Goal: Transaction & Acquisition: Subscribe to service/newsletter

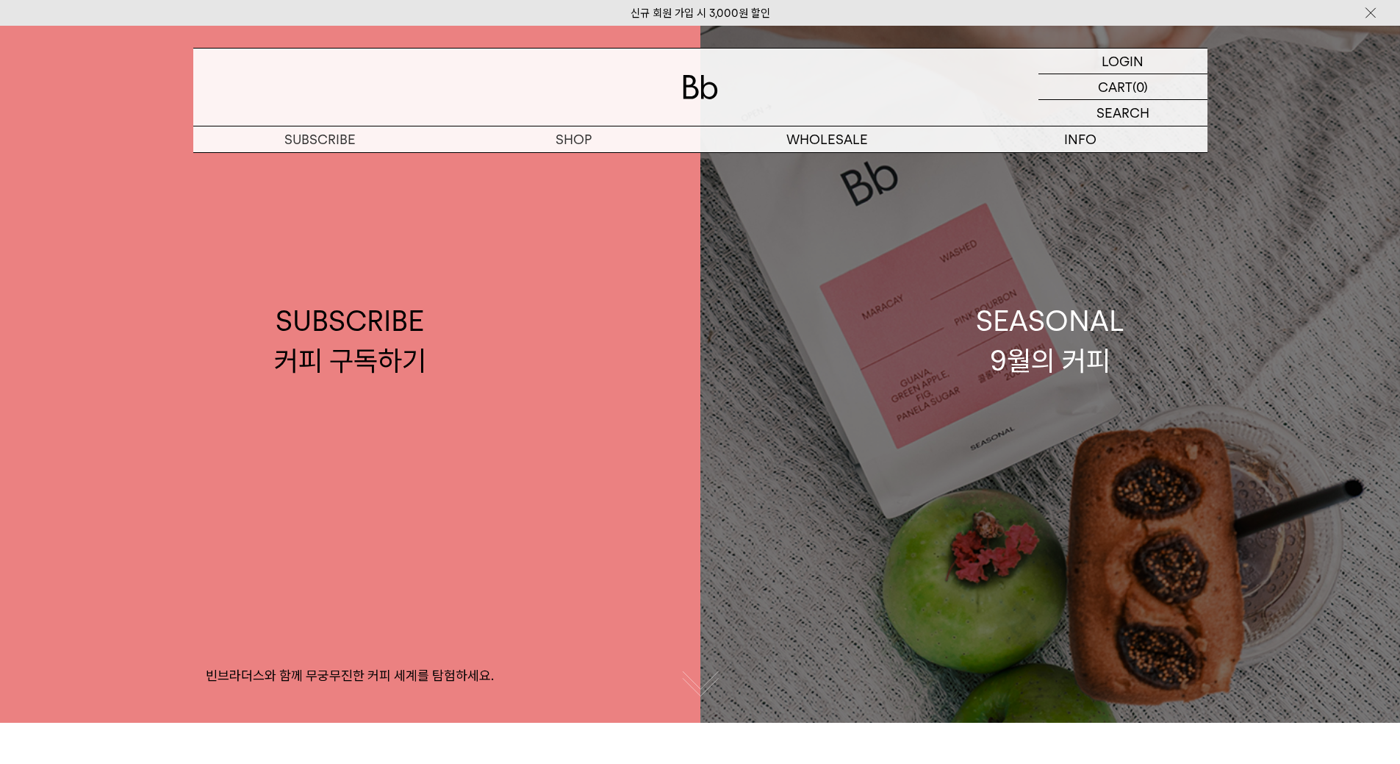
scroll to position [73, 0]
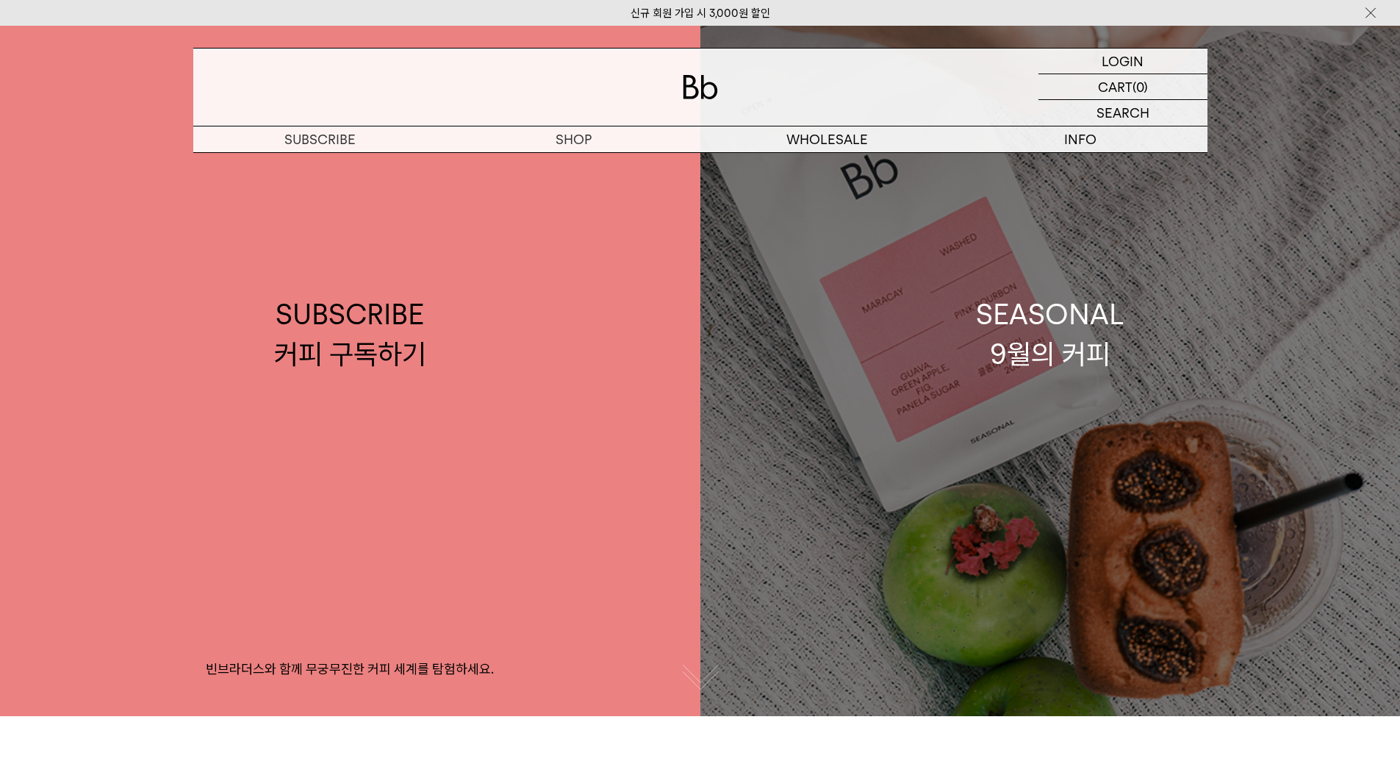
click at [954, 376] on link "SEASONAL 9월의 커피" at bounding box center [1050, 334] width 700 height 764
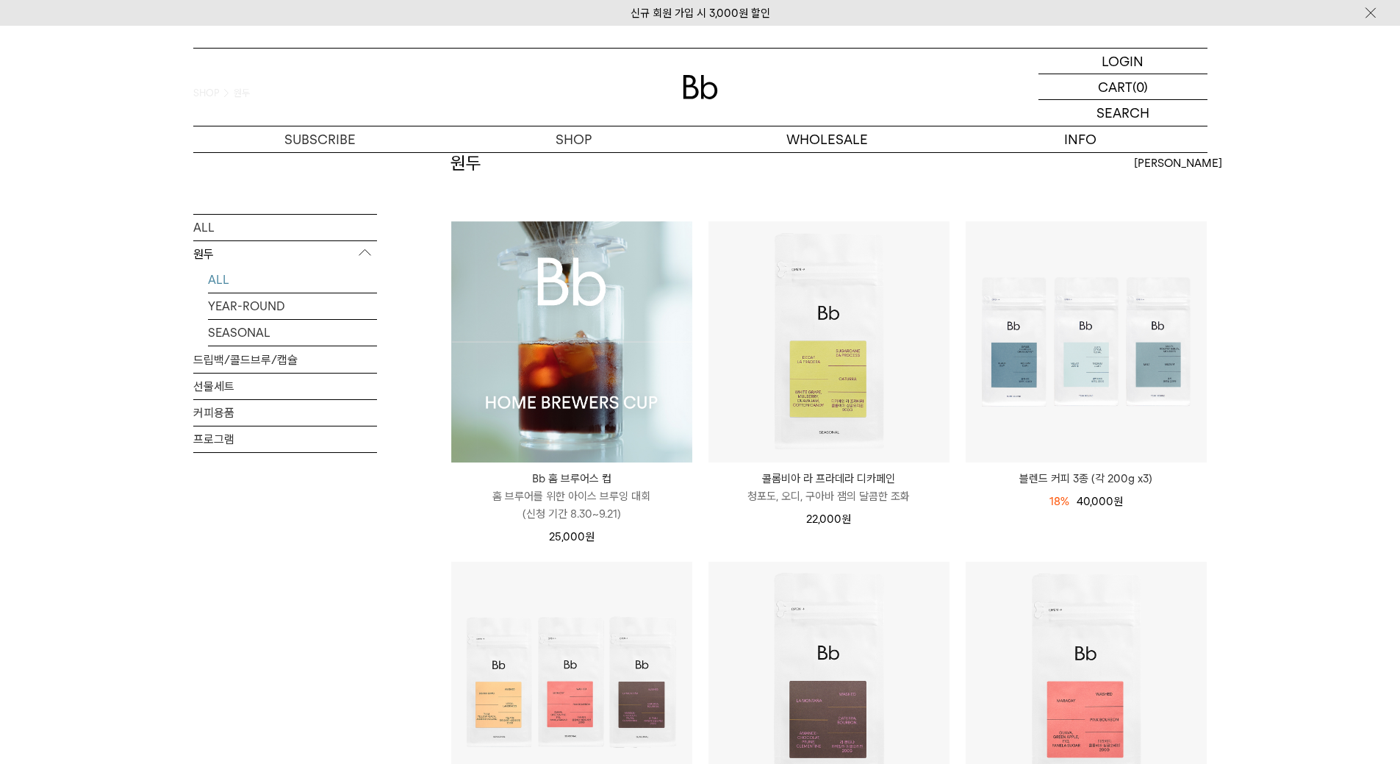
scroll to position [294, 0]
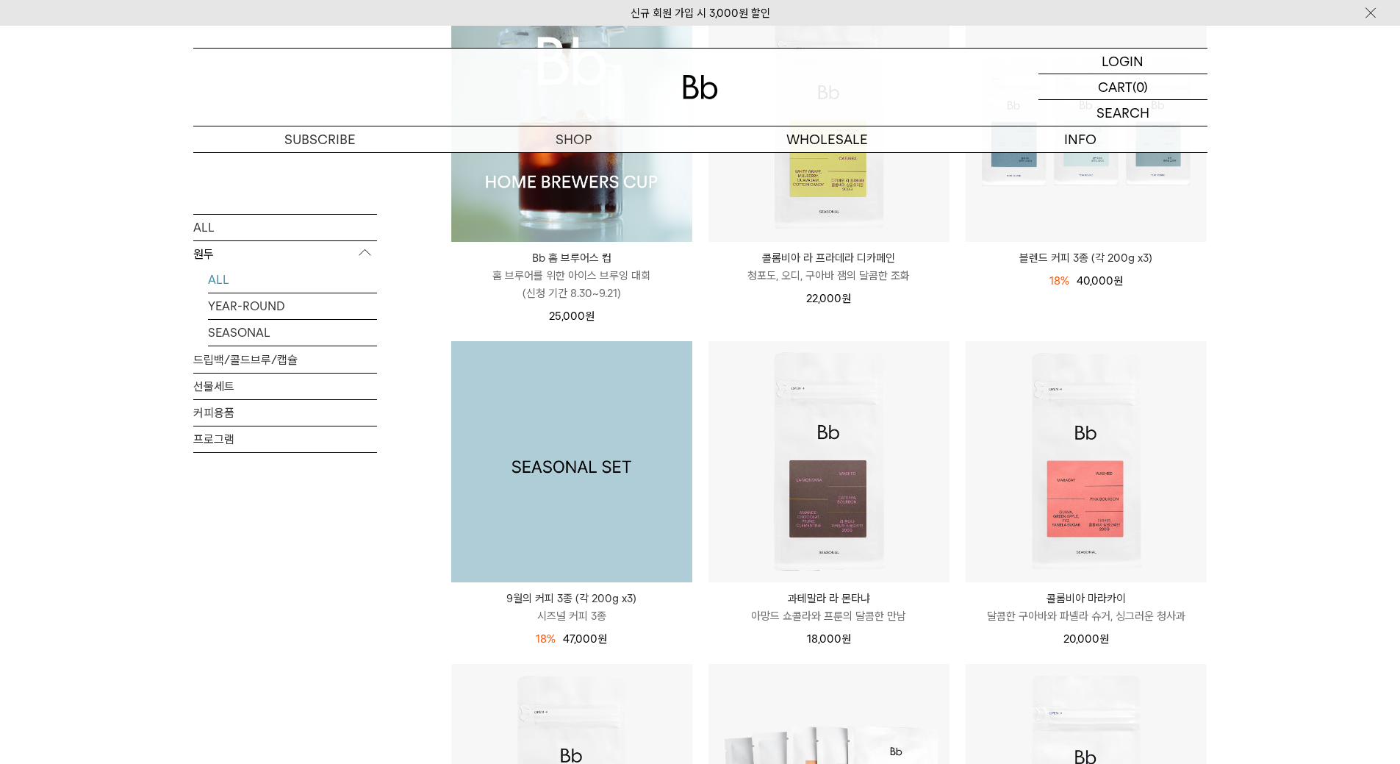
click at [603, 506] on img at bounding box center [571, 461] width 241 height 241
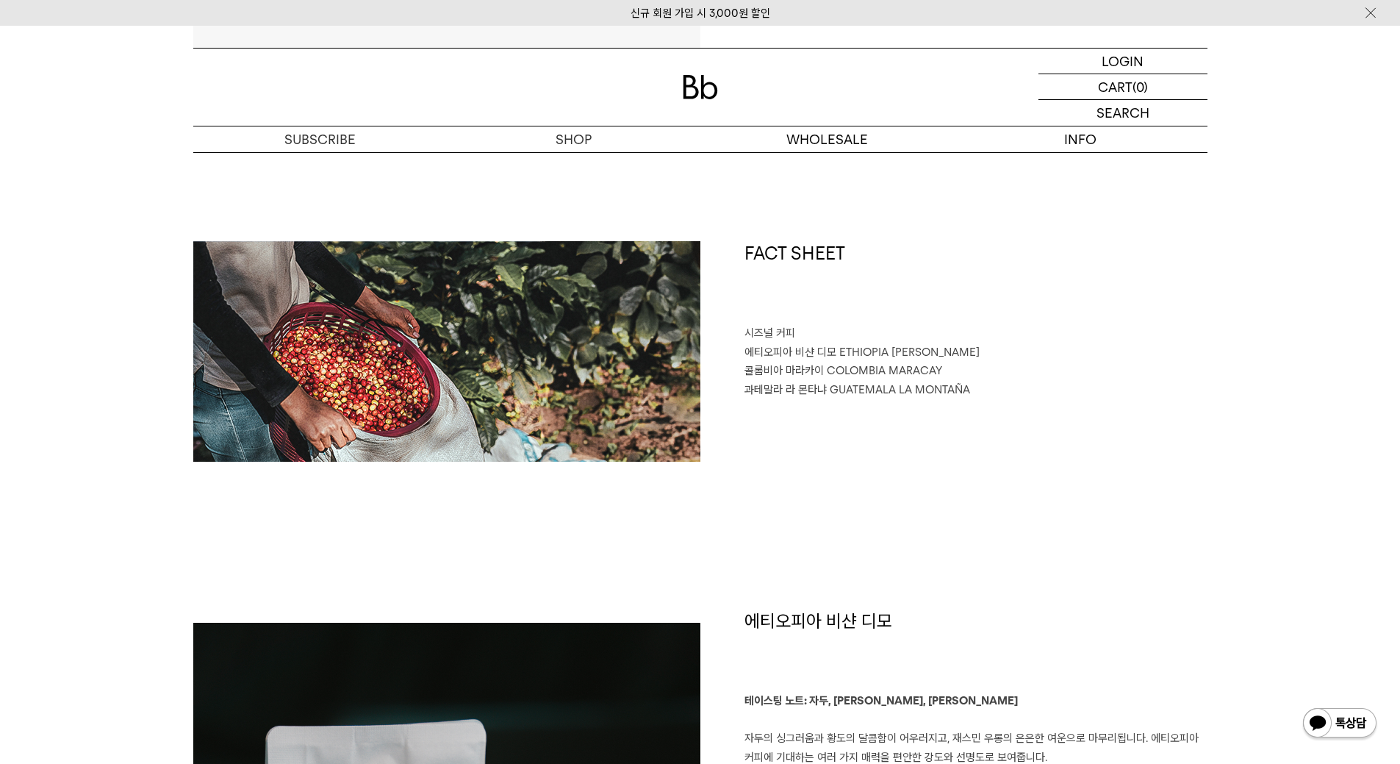
scroll to position [588, 0]
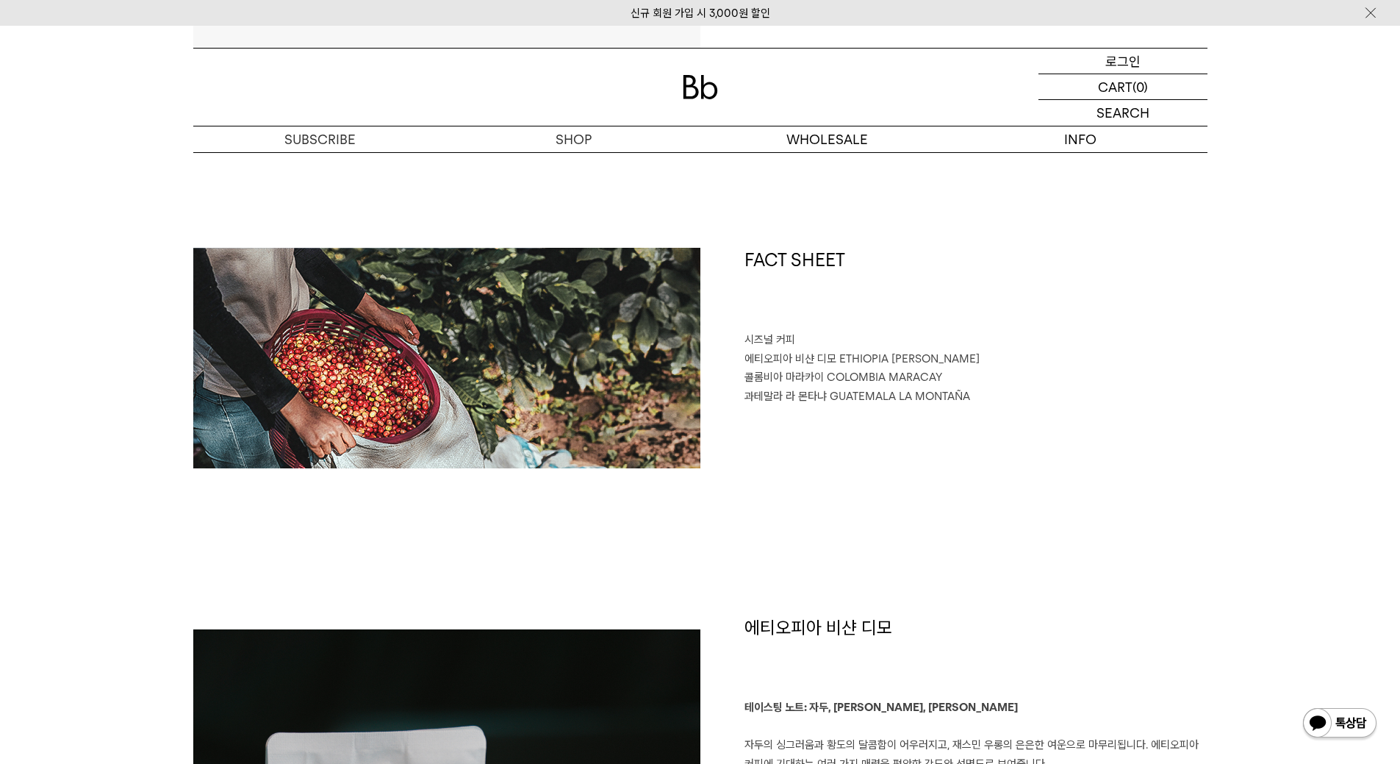
drag, startPoint x: 1141, startPoint y: 57, endPoint x: 1135, endPoint y: 78, distance: 22.1
click at [1140, 57] on div "LOGIN 로그인" at bounding box center [1122, 61] width 169 height 25
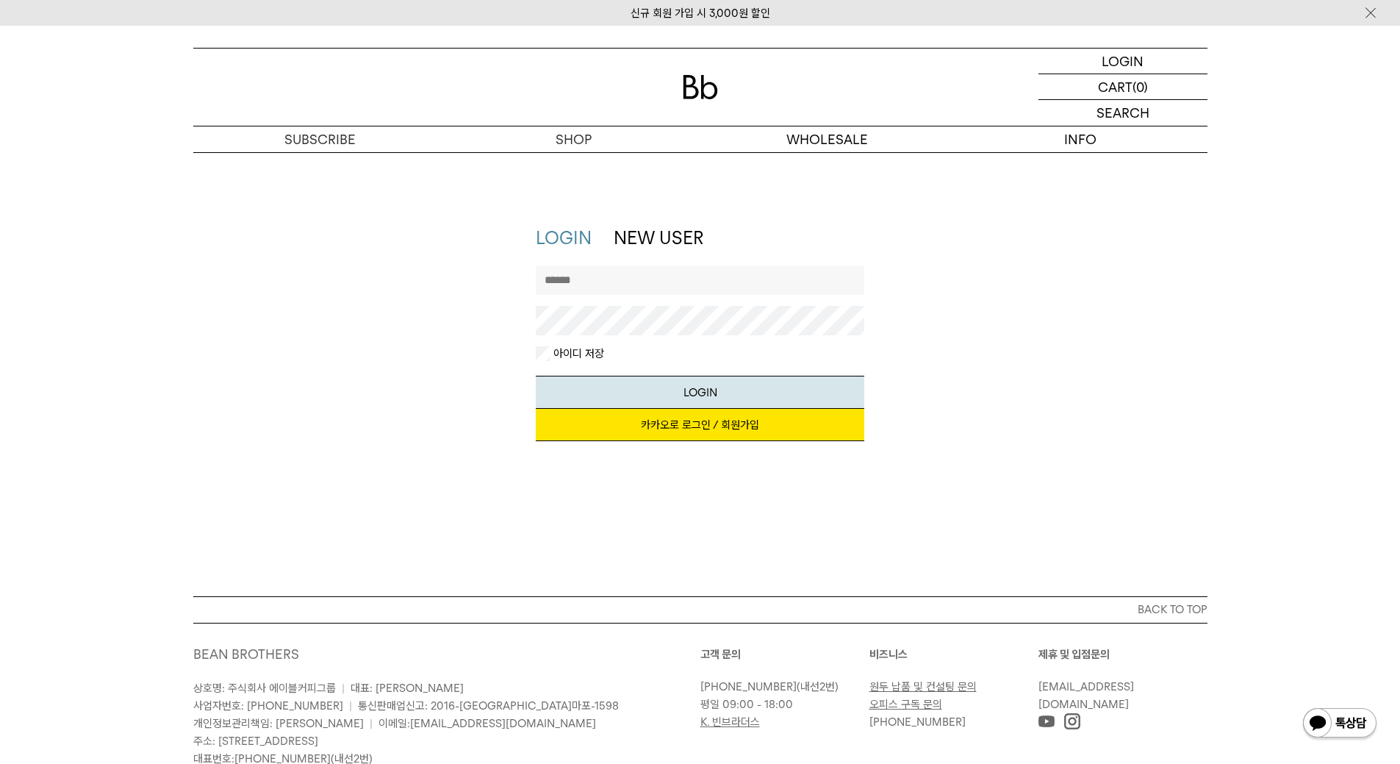
click at [718, 434] on link "카카오로 로그인 / 회원가입" at bounding box center [700, 425] width 329 height 32
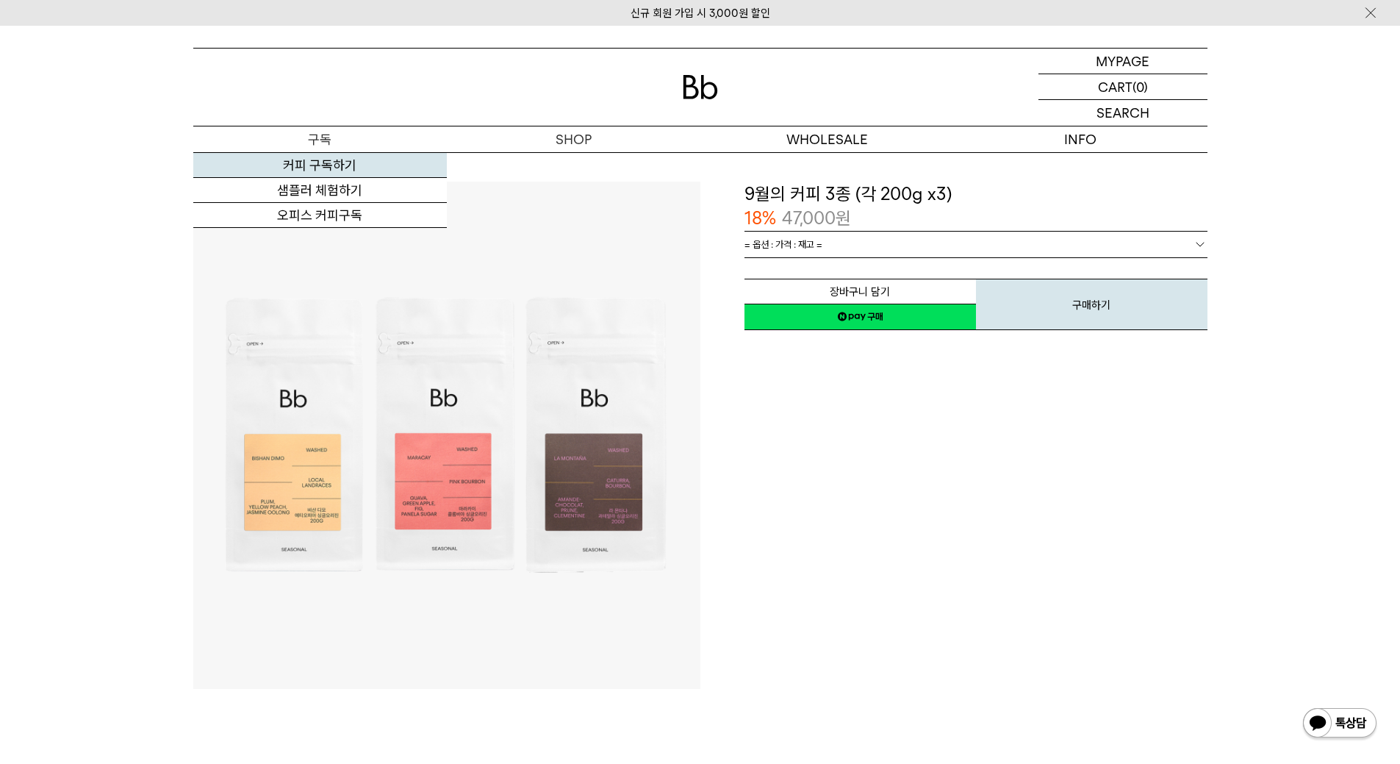
click at [312, 166] on link "커피 구독하기" at bounding box center [320, 165] width 254 height 25
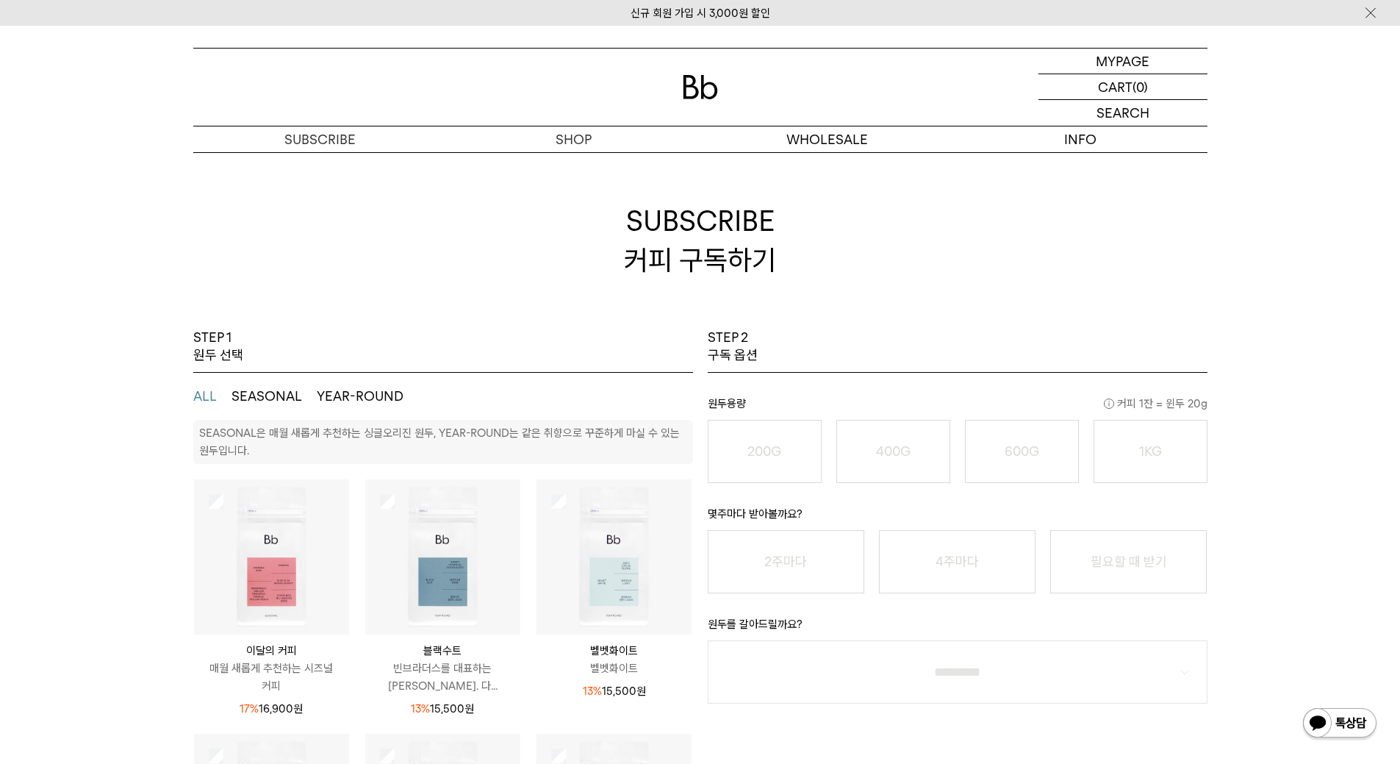
click at [270, 398] on button "SEASONAL" at bounding box center [267, 396] width 71 height 18
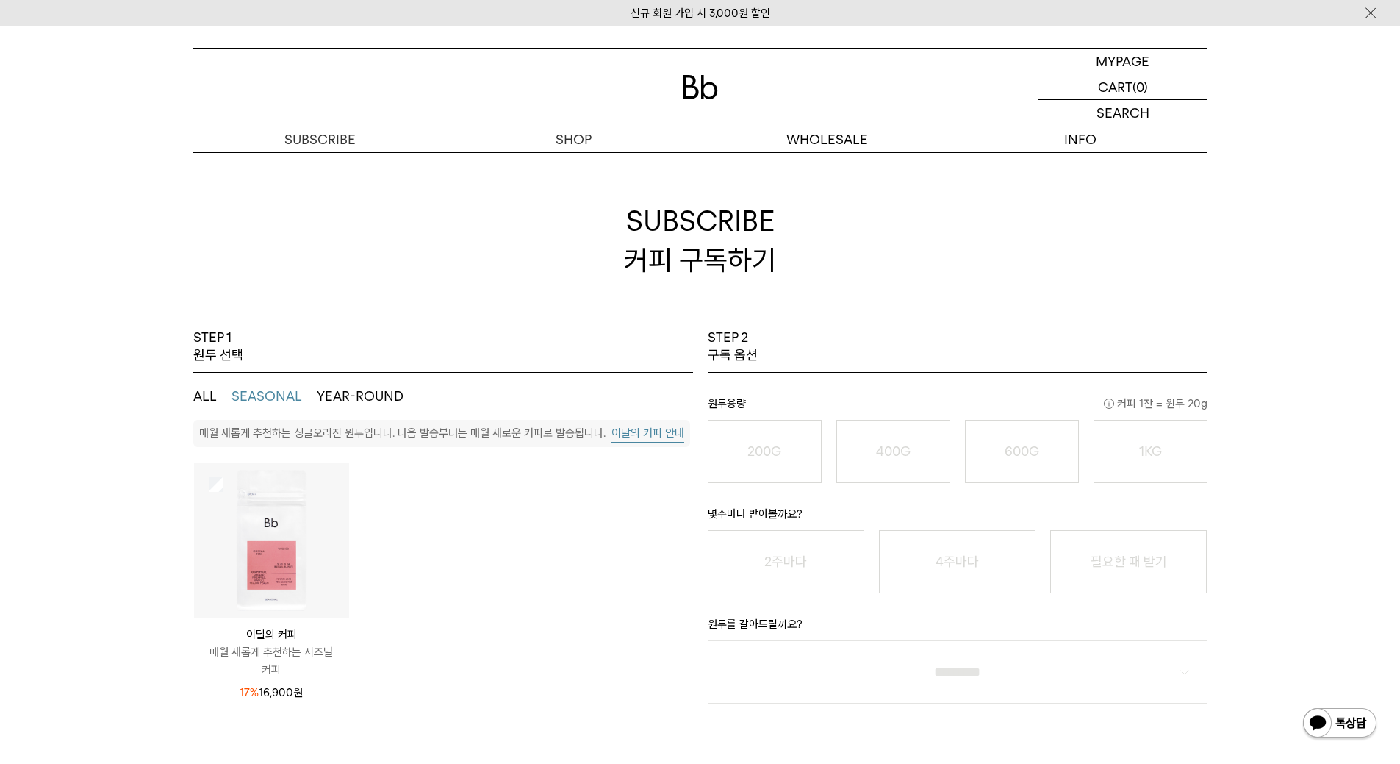
click at [207, 398] on button "ALL" at bounding box center [205, 396] width 24 height 18
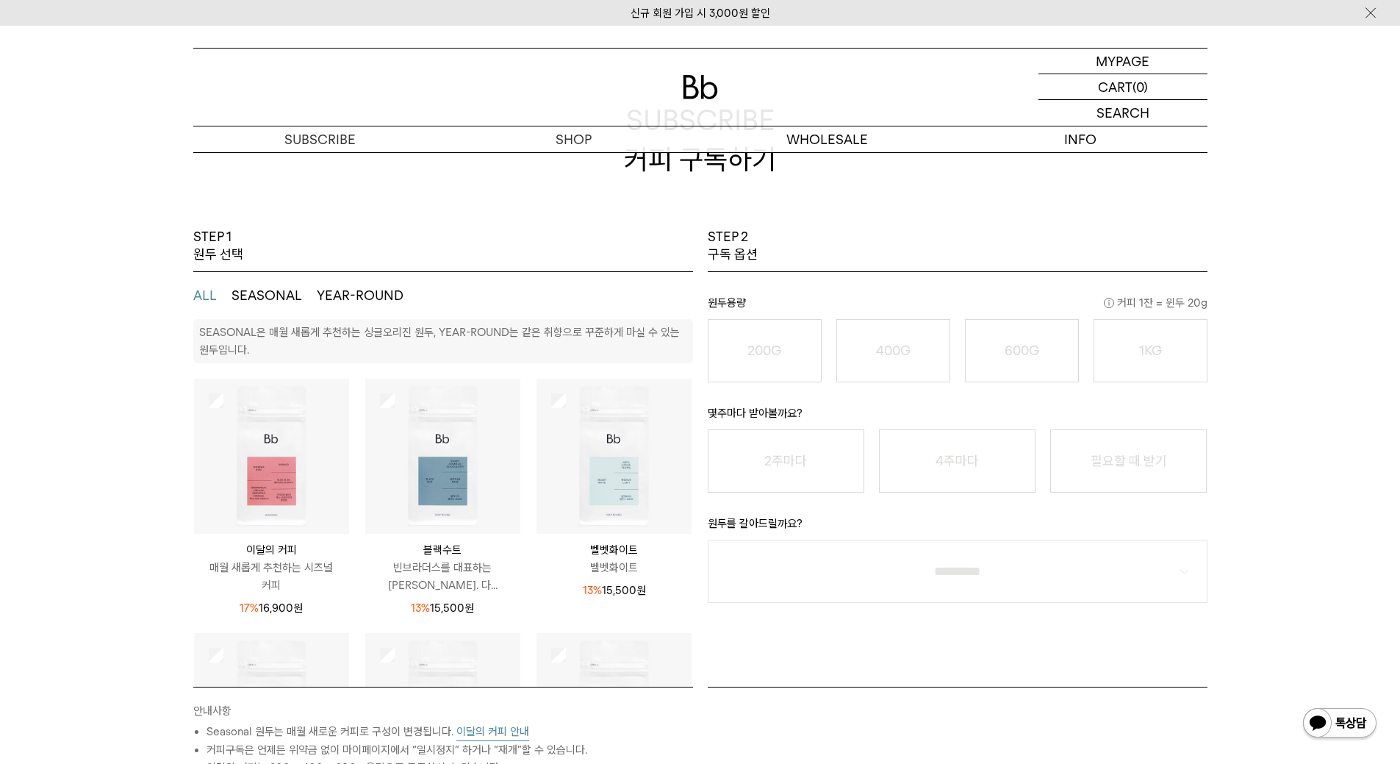
scroll to position [73, 0]
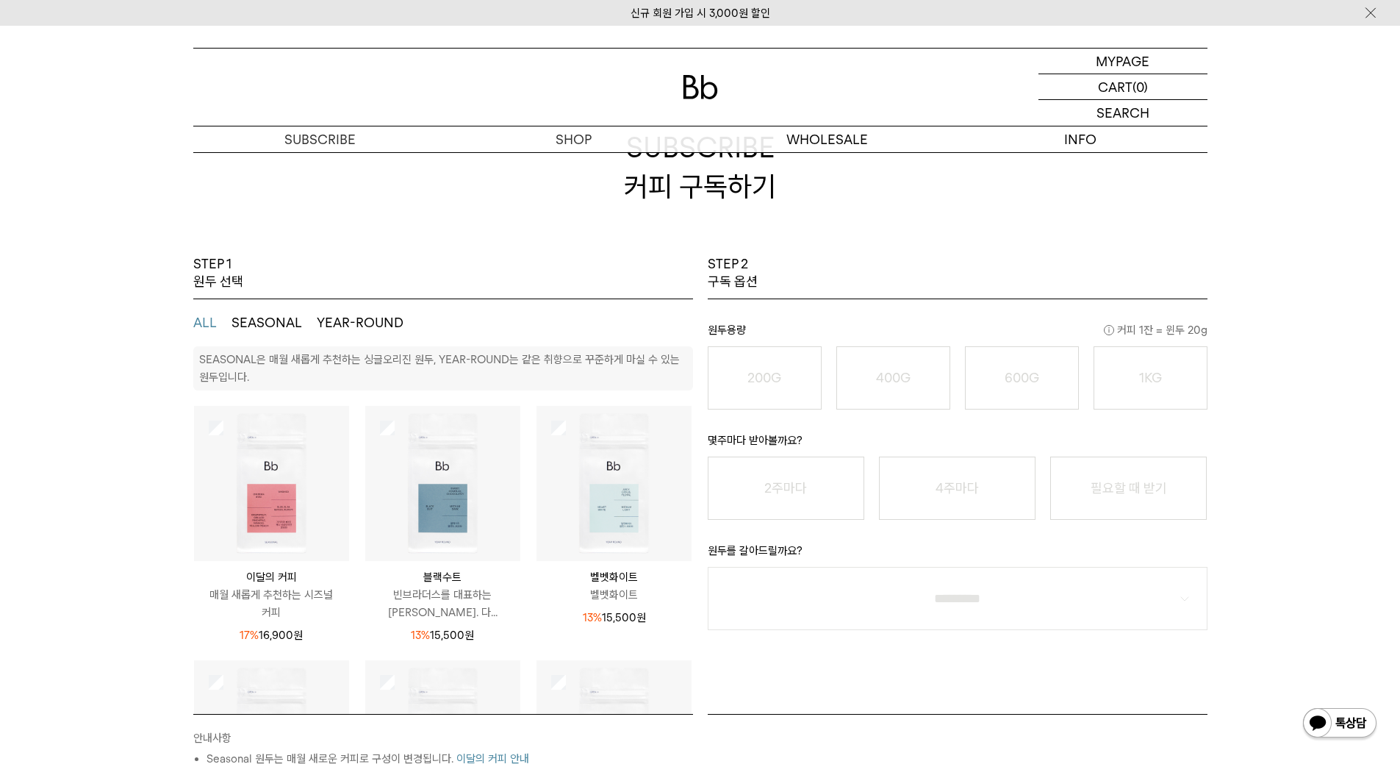
click at [212, 416] on img at bounding box center [271, 483] width 155 height 155
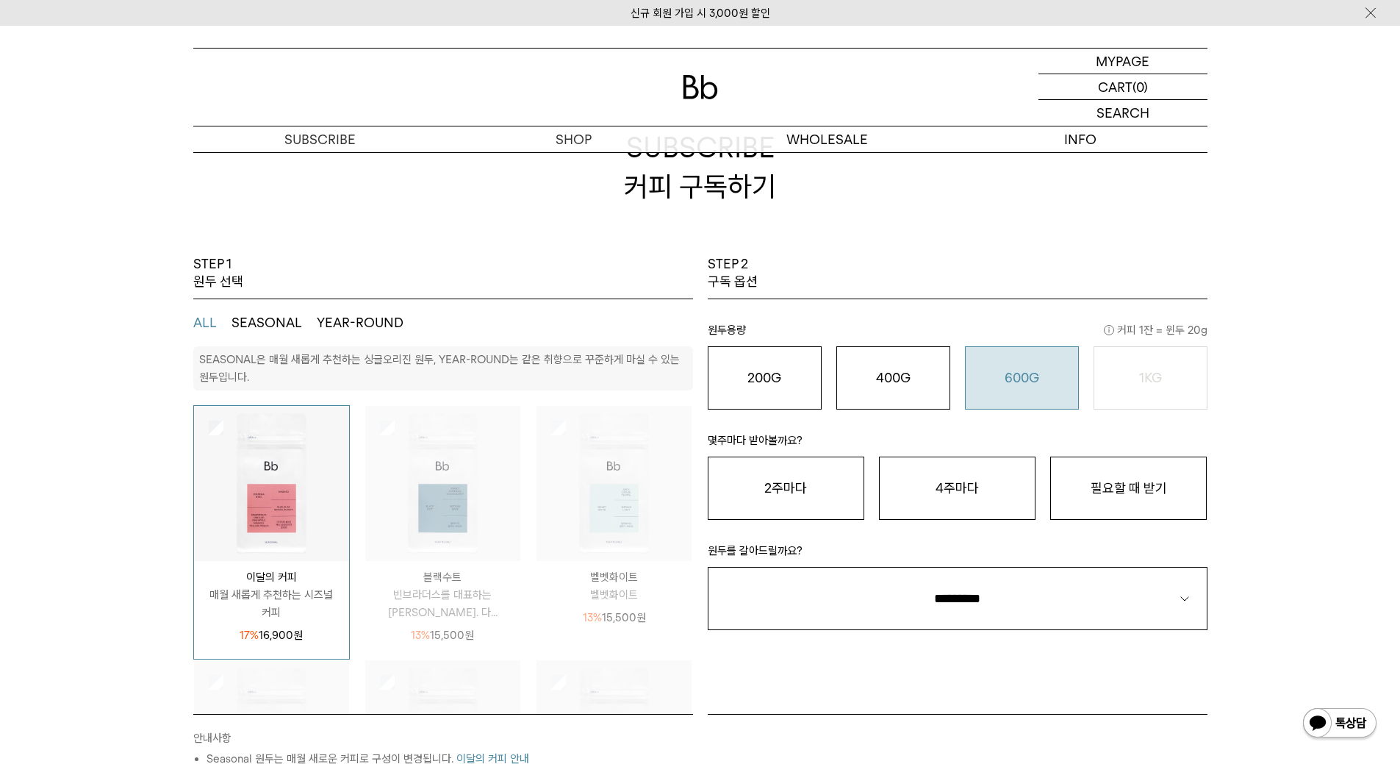
click at [983, 376] on div "600G 43,000 원" at bounding box center [1022, 378] width 98 height 18
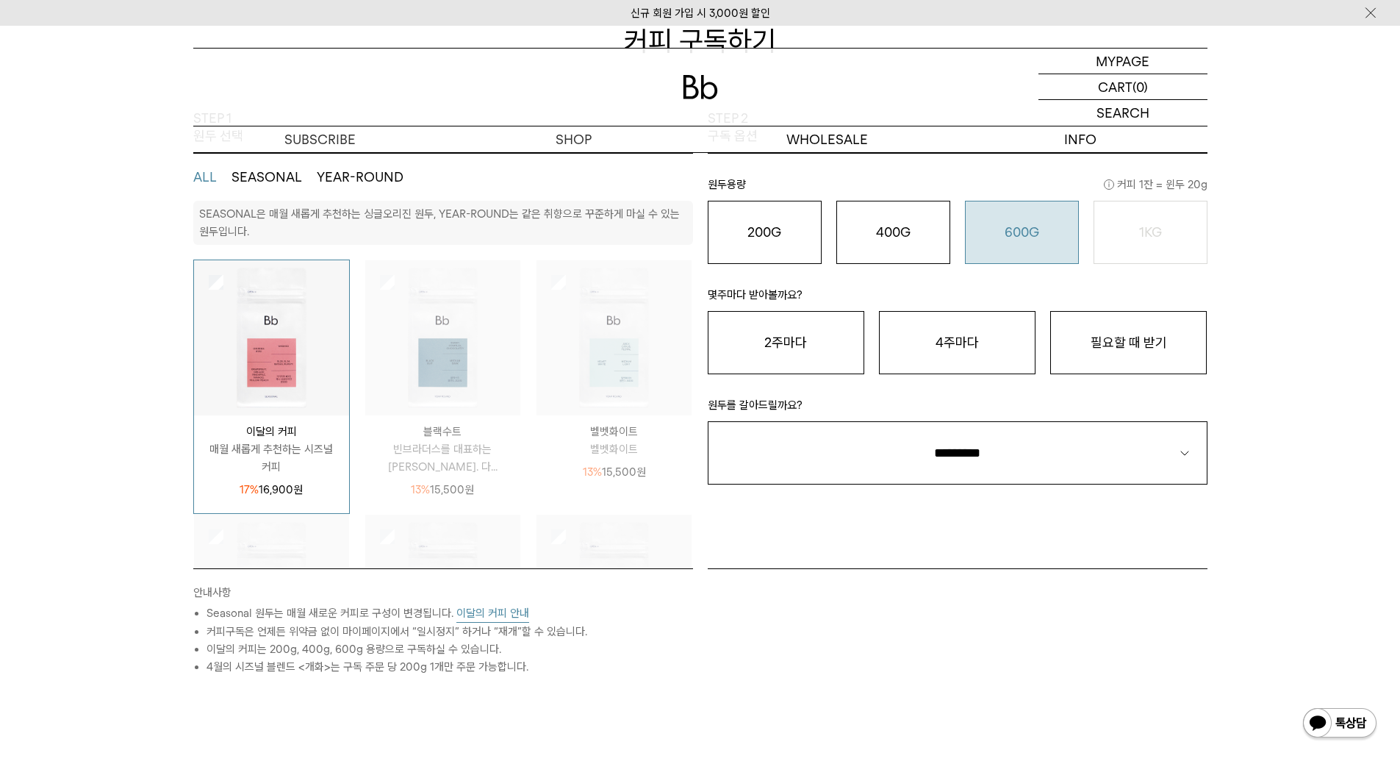
scroll to position [220, 0]
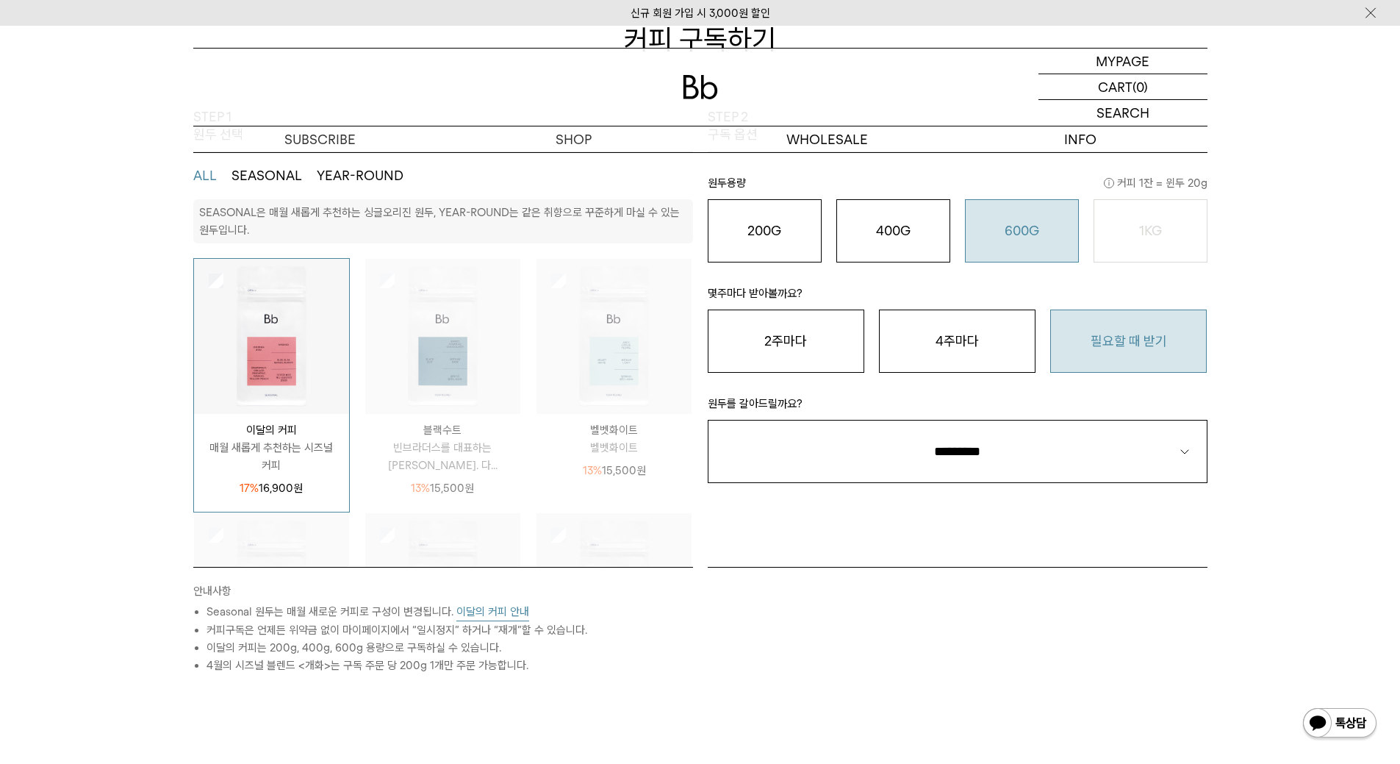
click at [1155, 346] on button "필요할 때 받기" at bounding box center [1128, 340] width 157 height 63
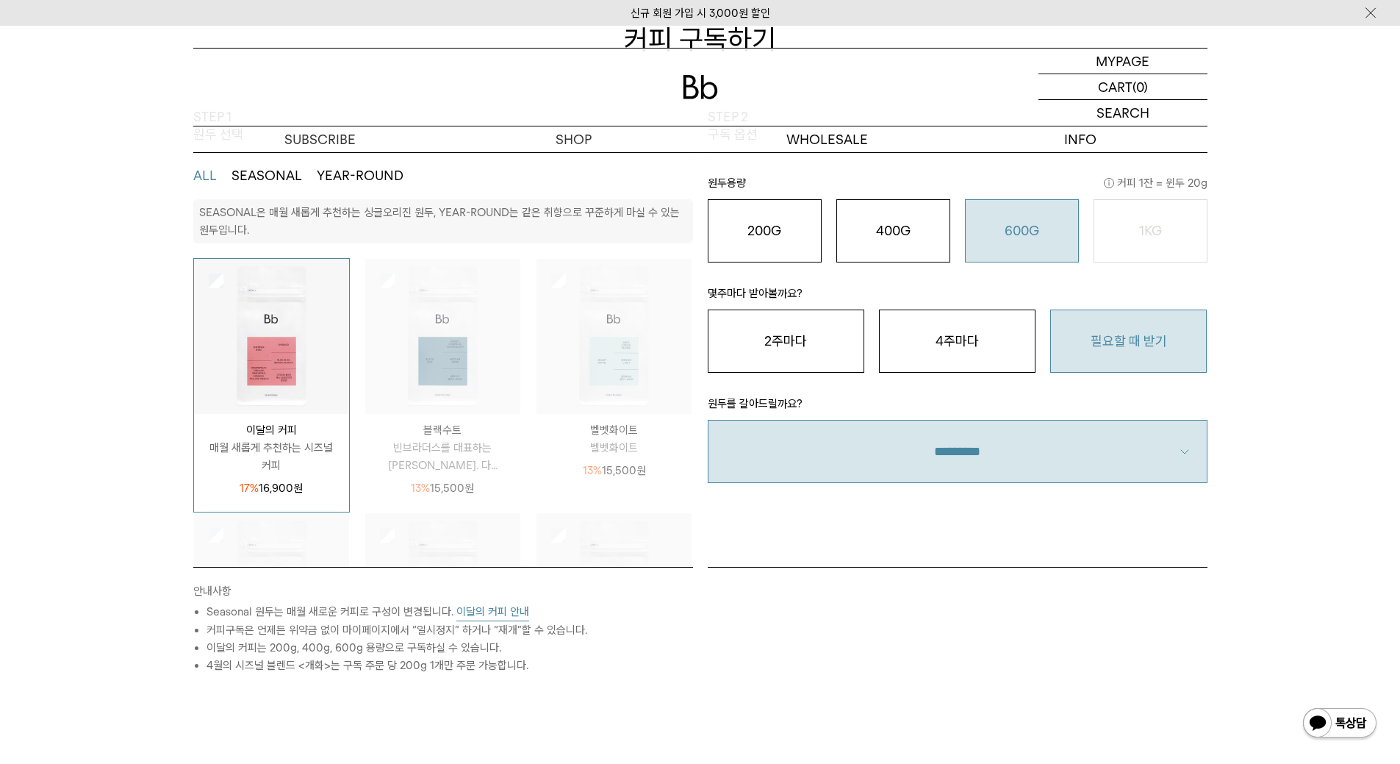
click at [1041, 448] on select "**********" at bounding box center [958, 451] width 500 height 63
select select "**"
click at [708, 420] on select "**********" at bounding box center [958, 451] width 500 height 63
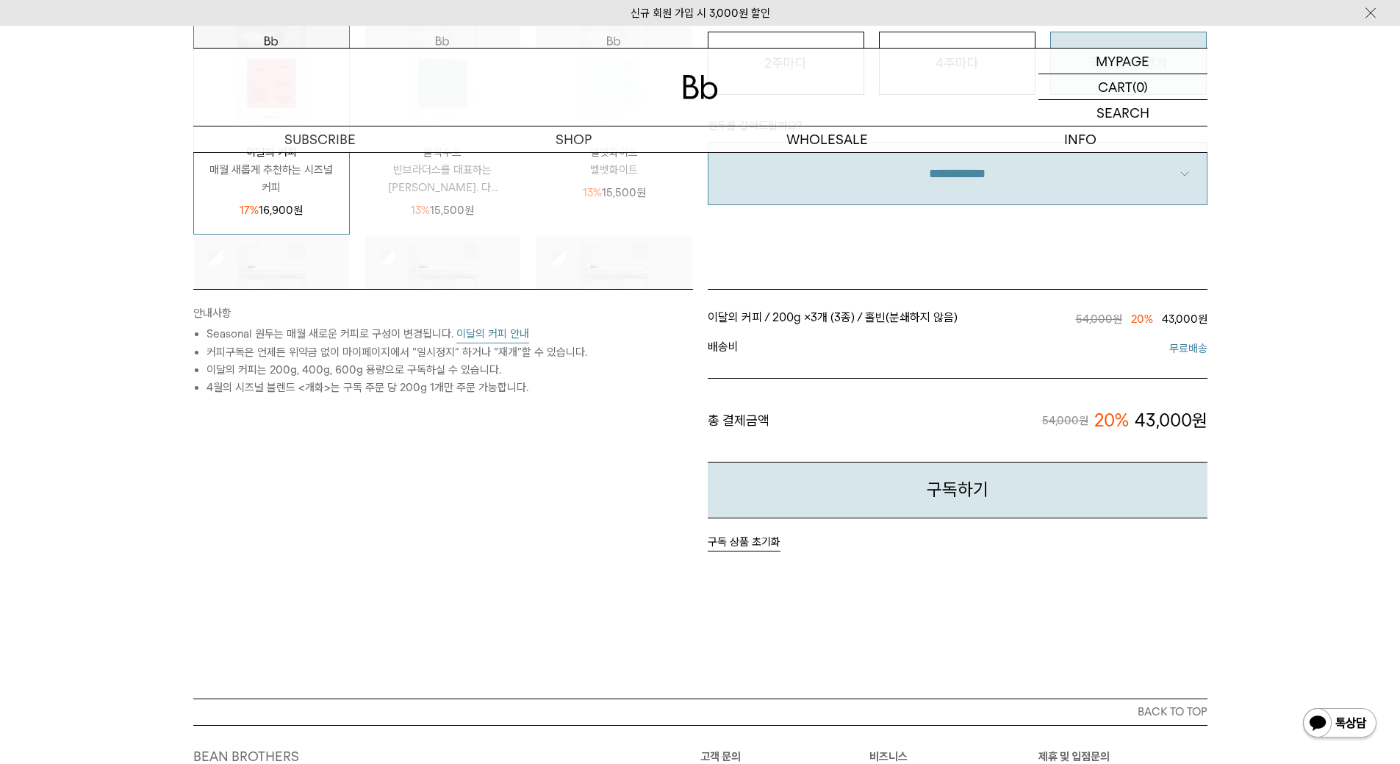
scroll to position [514, 0]
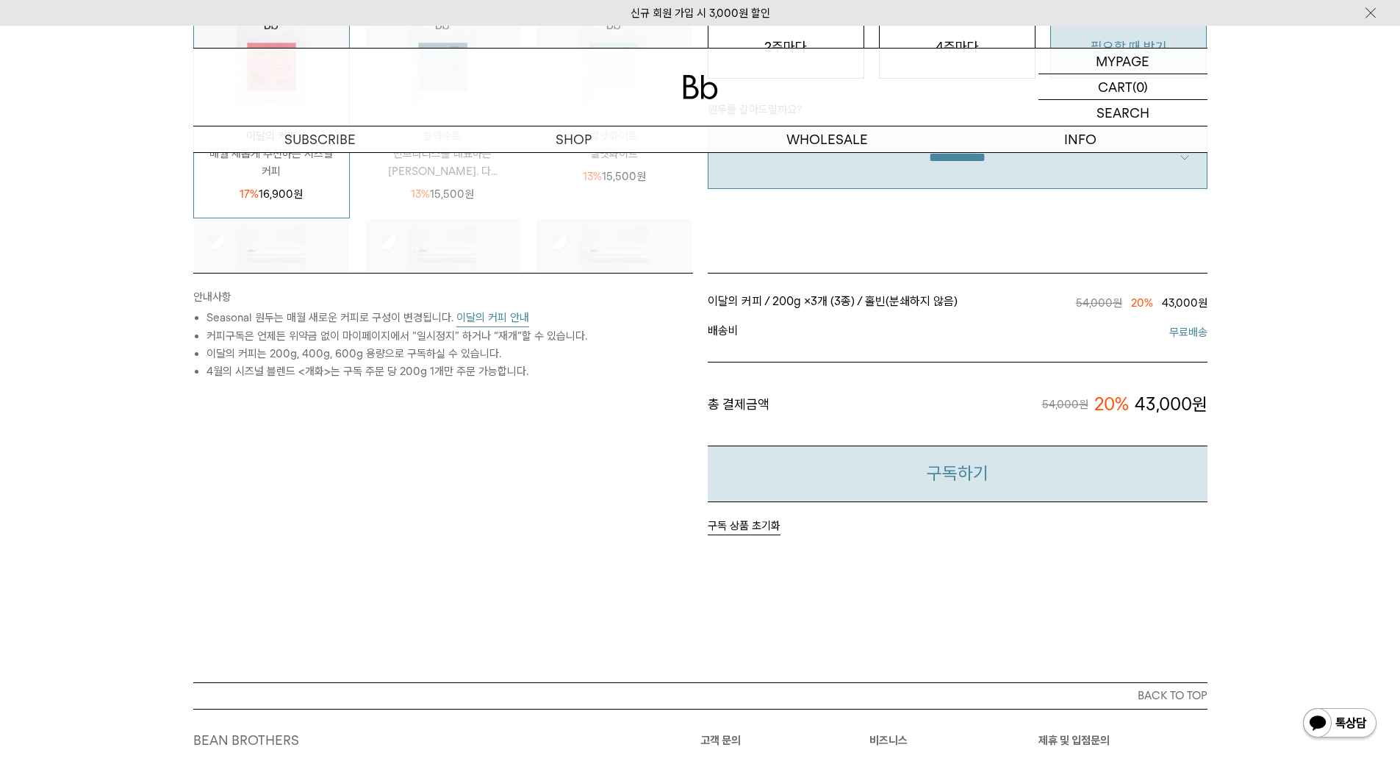
click at [977, 493] on button "구독하기" at bounding box center [958, 473] width 500 height 57
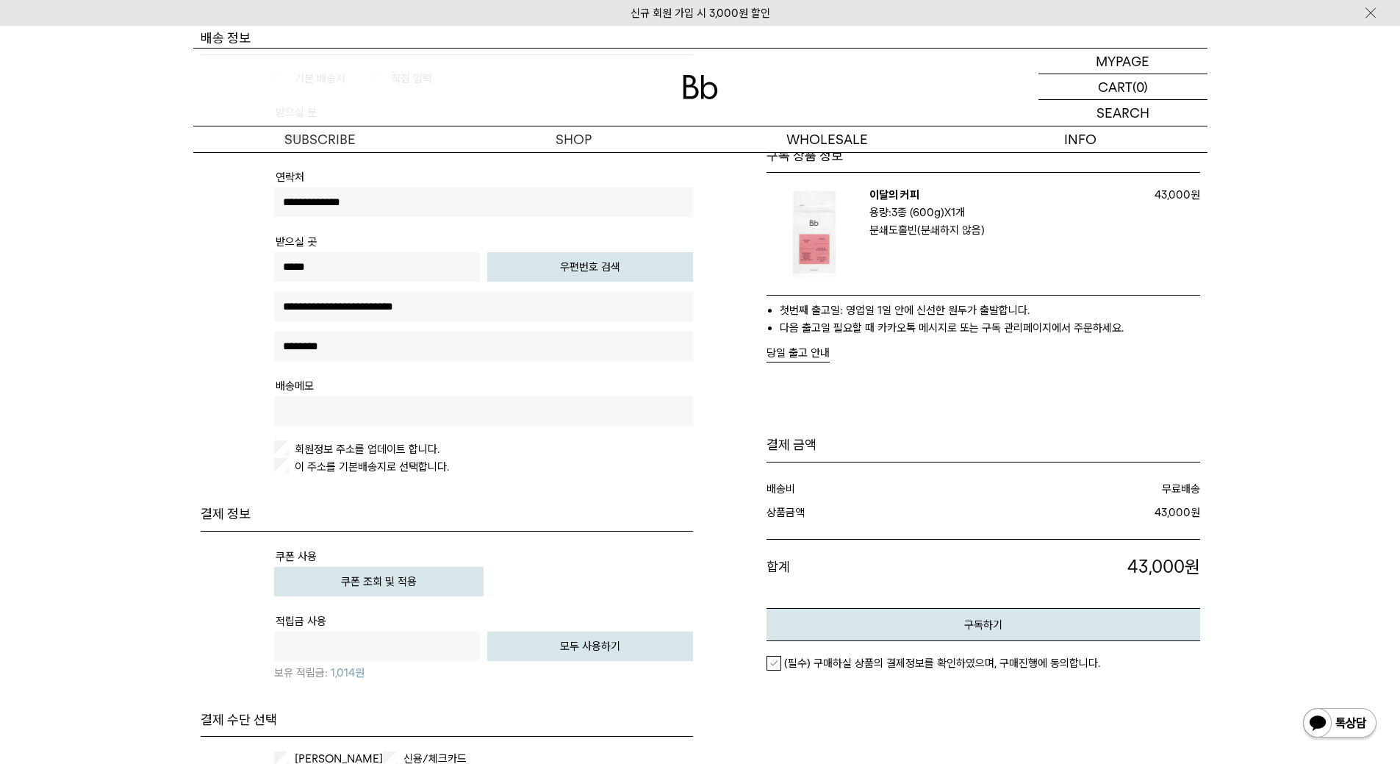
scroll to position [265, 0]
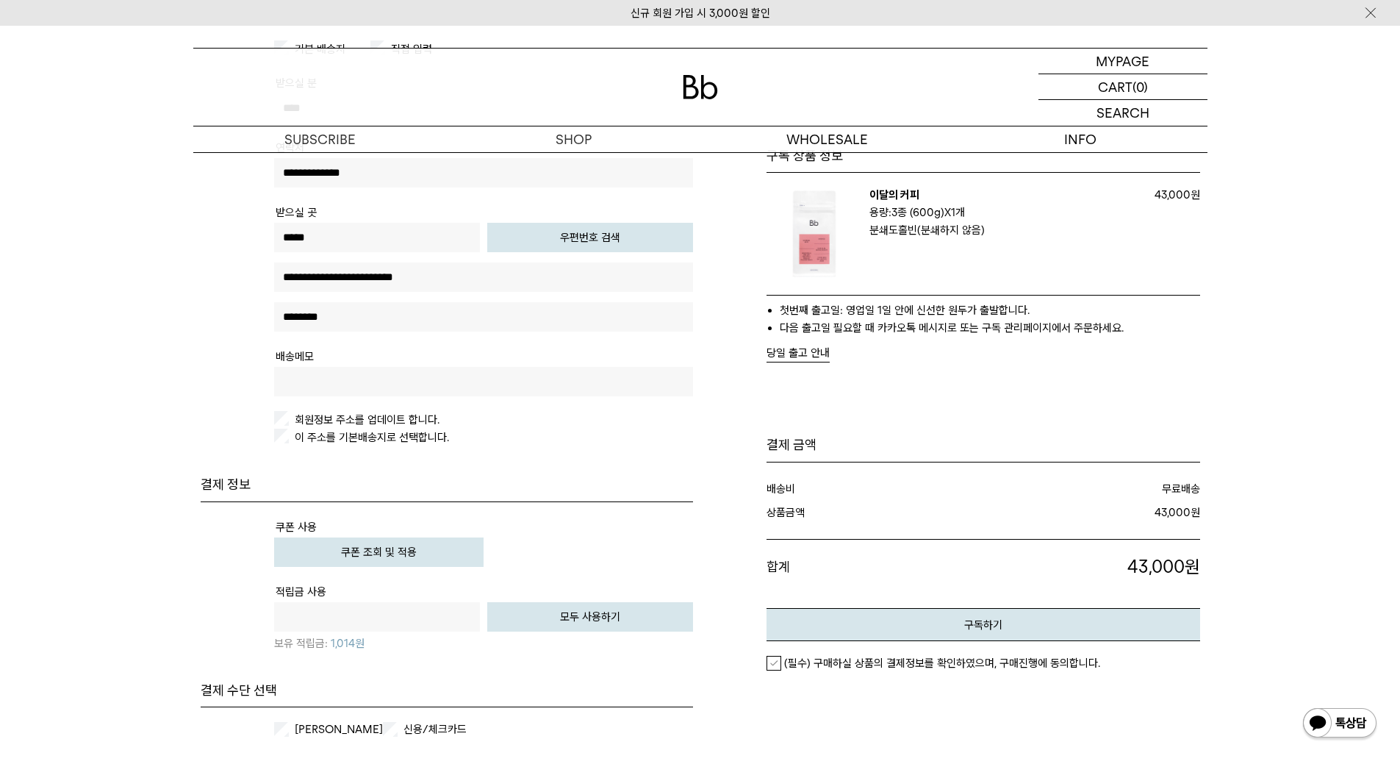
click at [309, 549] on button "쿠폰 조회 및 적용" at bounding box center [378, 551] width 209 height 29
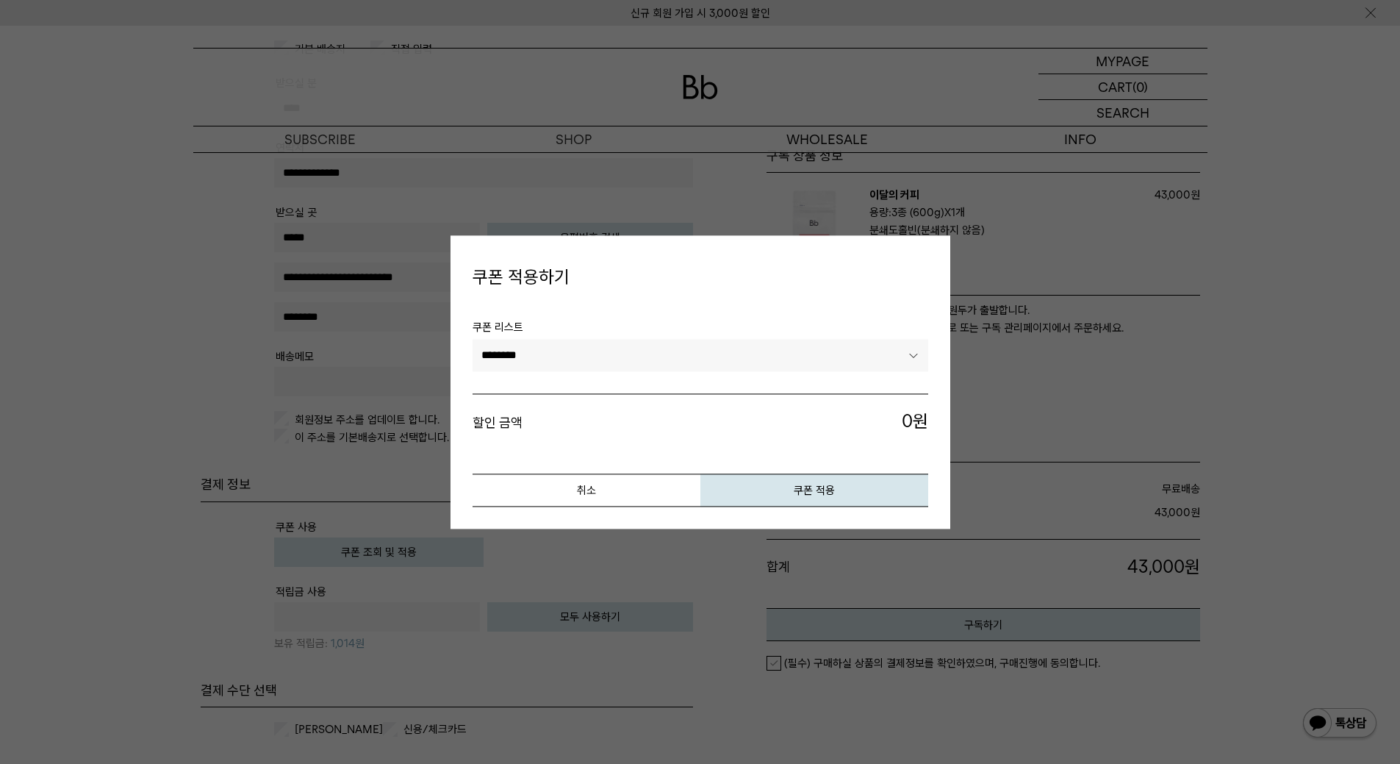
click at [736, 353] on select "********" at bounding box center [701, 356] width 456 height 32
click at [2, 550] on div at bounding box center [700, 382] width 1400 height 764
click at [573, 499] on button "취소" at bounding box center [587, 489] width 228 height 33
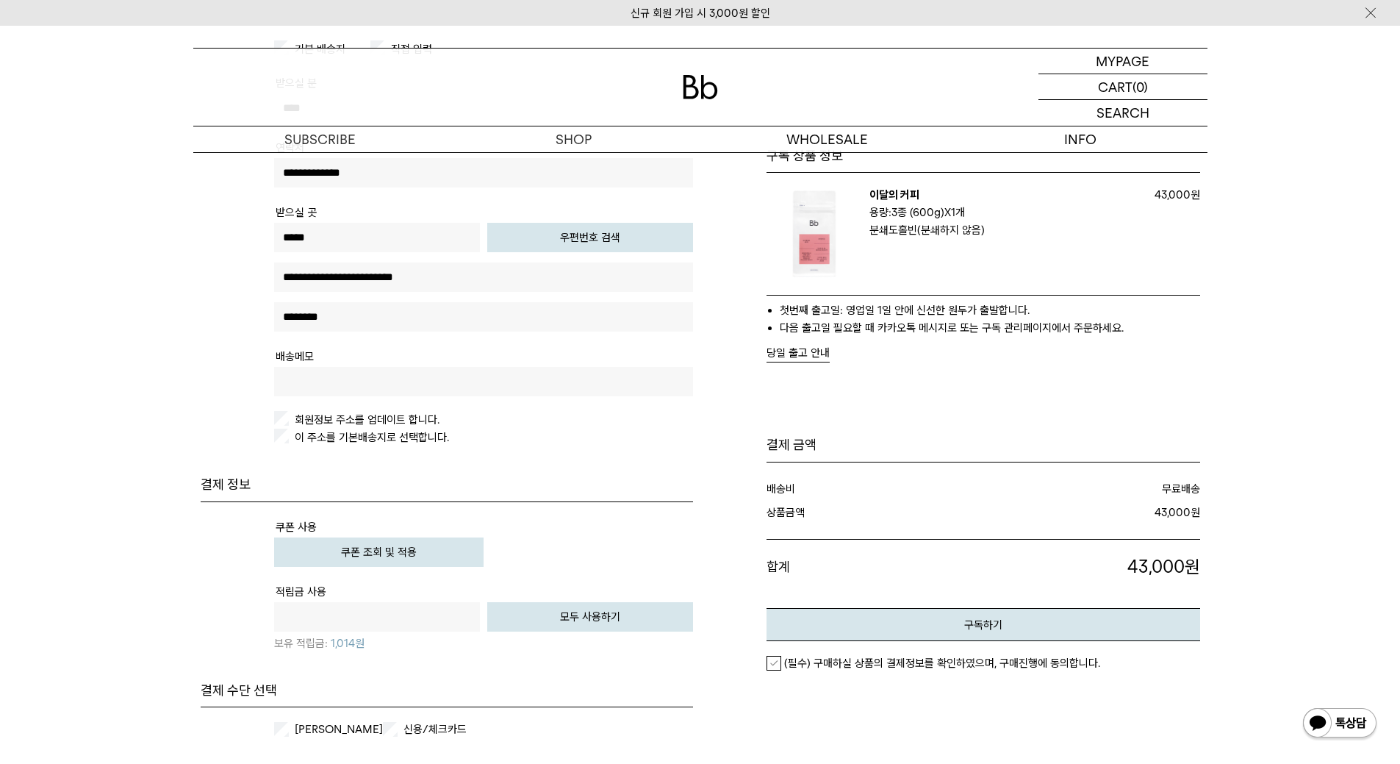
click at [587, 240] on button "우편번호 검색" at bounding box center [590, 237] width 206 height 29
type input "*****"
type input "**********"
click at [324, 317] on input "text" at bounding box center [483, 316] width 419 height 29
type input "**********"
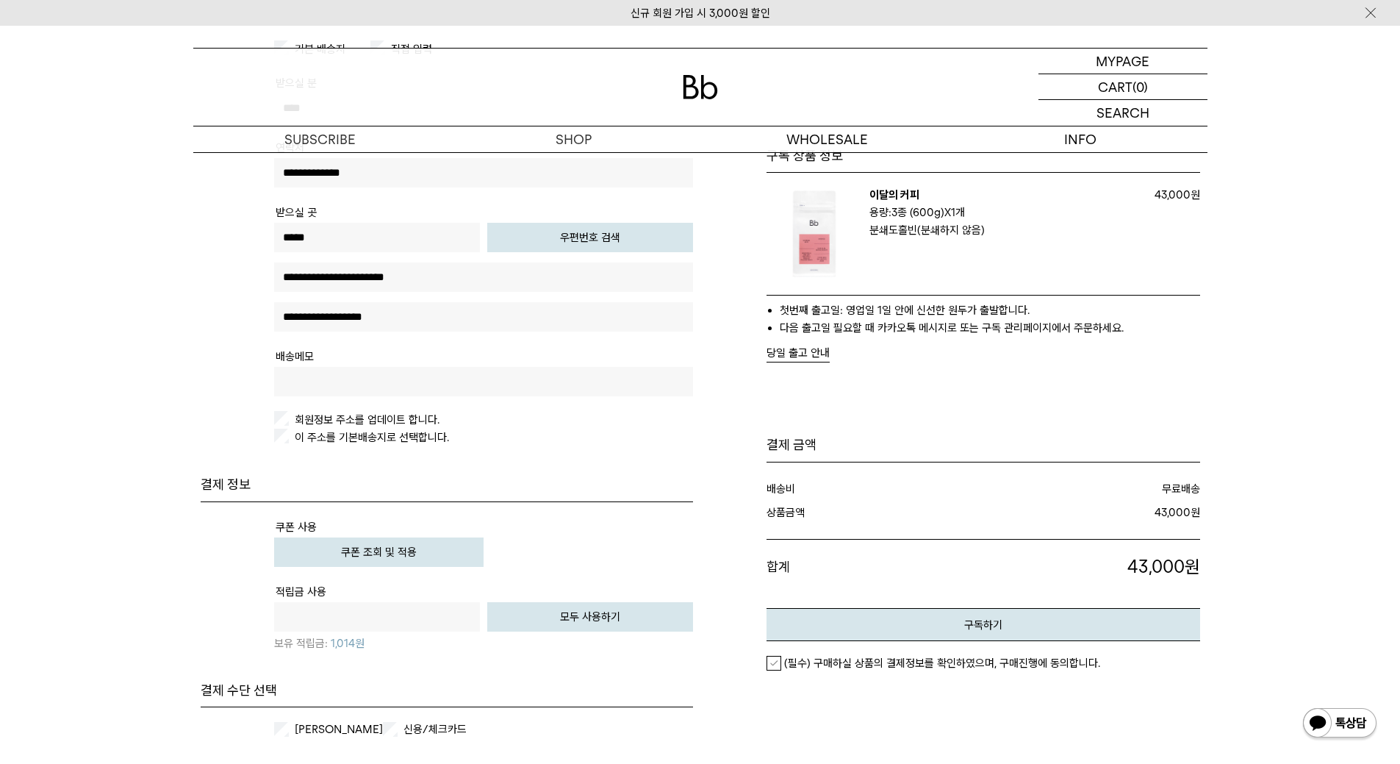
click at [110, 401] on form "주문서작성 / 결제 1. 커피구독 2. 주문하기 3. 주문 완료 구독 상품 정보 이달의 커피 구독: 필요할때 받기 용량: 3종 (600g) X…" at bounding box center [700, 393] width 1400 height 1011
click at [395, 283] on input "**********" at bounding box center [483, 276] width 419 height 29
click at [408, 314] on input "**********" at bounding box center [483, 316] width 419 height 29
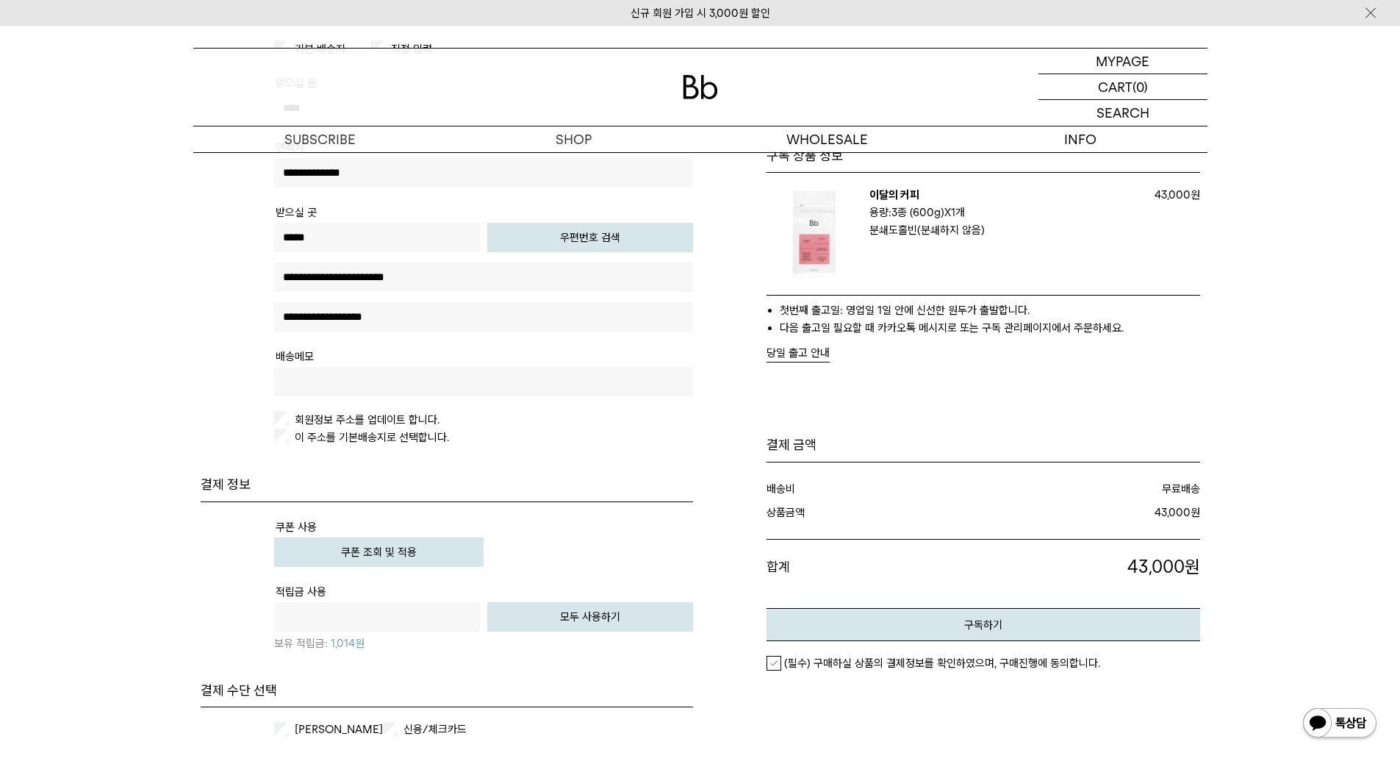
click at [408, 314] on input "**********" at bounding box center [483, 316] width 419 height 29
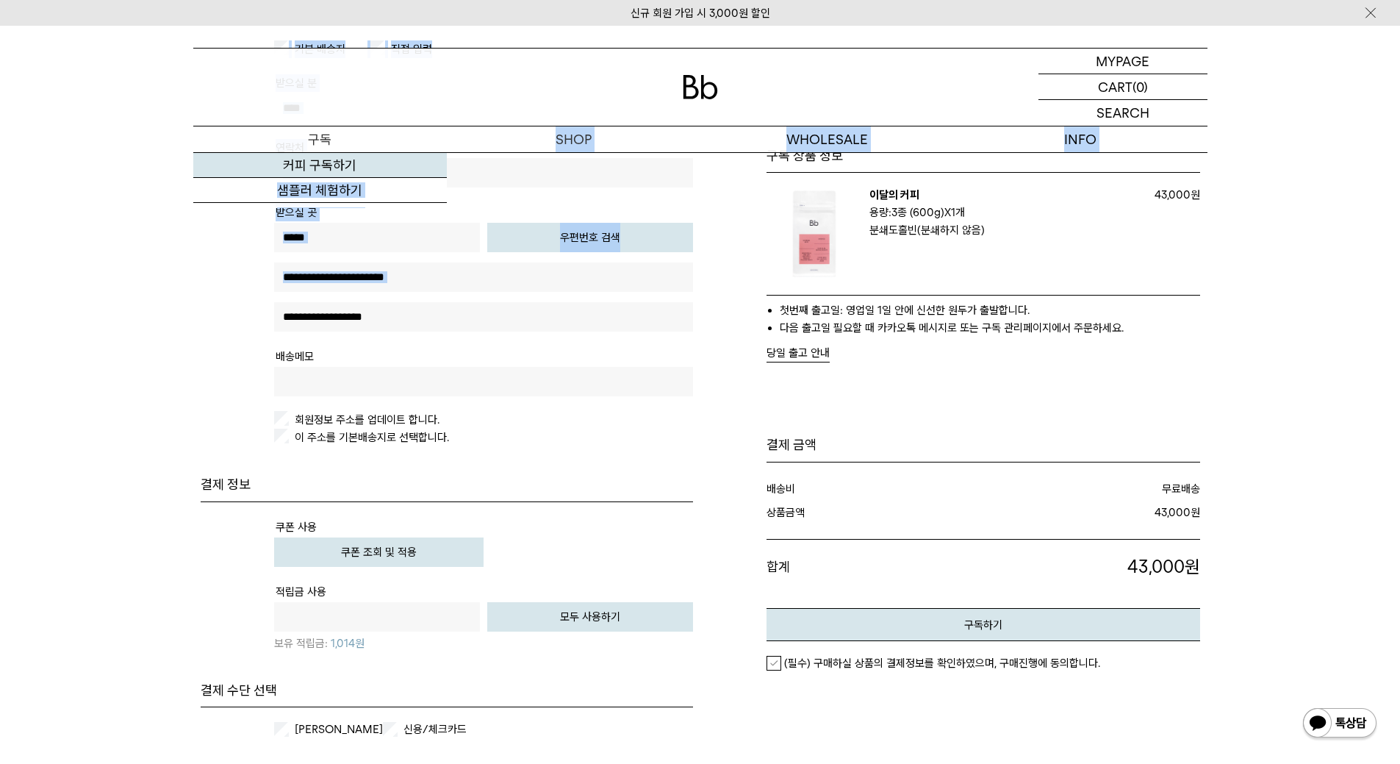
drag, startPoint x: 171, startPoint y: 308, endPoint x: 401, endPoint y: 157, distance: 274.4
click at [401, 157] on div "신규 회원 가입 시 3,000원 할인 MYPAGE 마이페이지 LOGOUT 로그아웃 CART 장바구니 (0) SEARCH 검색 검색폼 ** 추천…" at bounding box center [700, 469] width 1400 height 1417
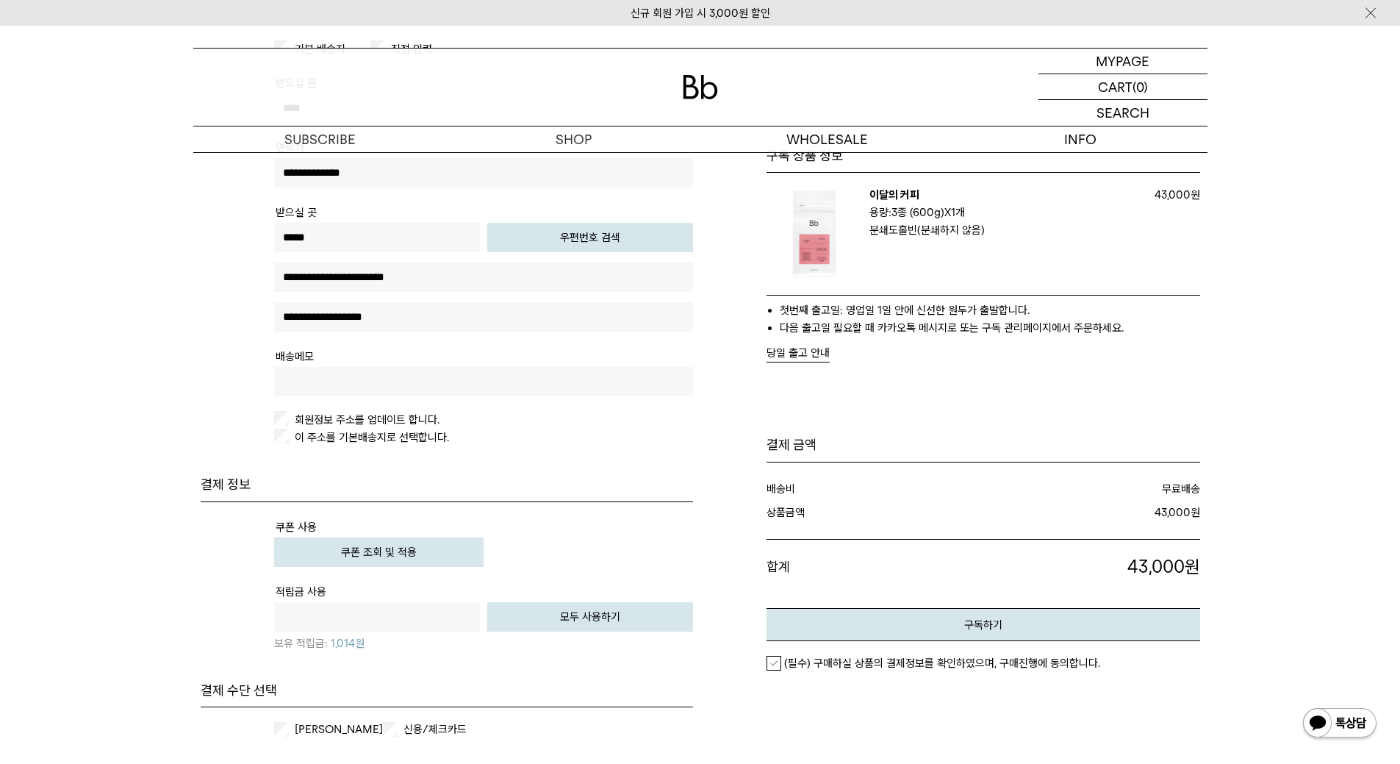
click at [43, 337] on form "주문서작성 / 결제 1. 커피구독 2. 주문하기 3. 주문 완료 구독 상품 정보 이달의 커피 구독: 필요할때 받기 용량: 3종 (600g) X…" at bounding box center [700, 393] width 1400 height 1011
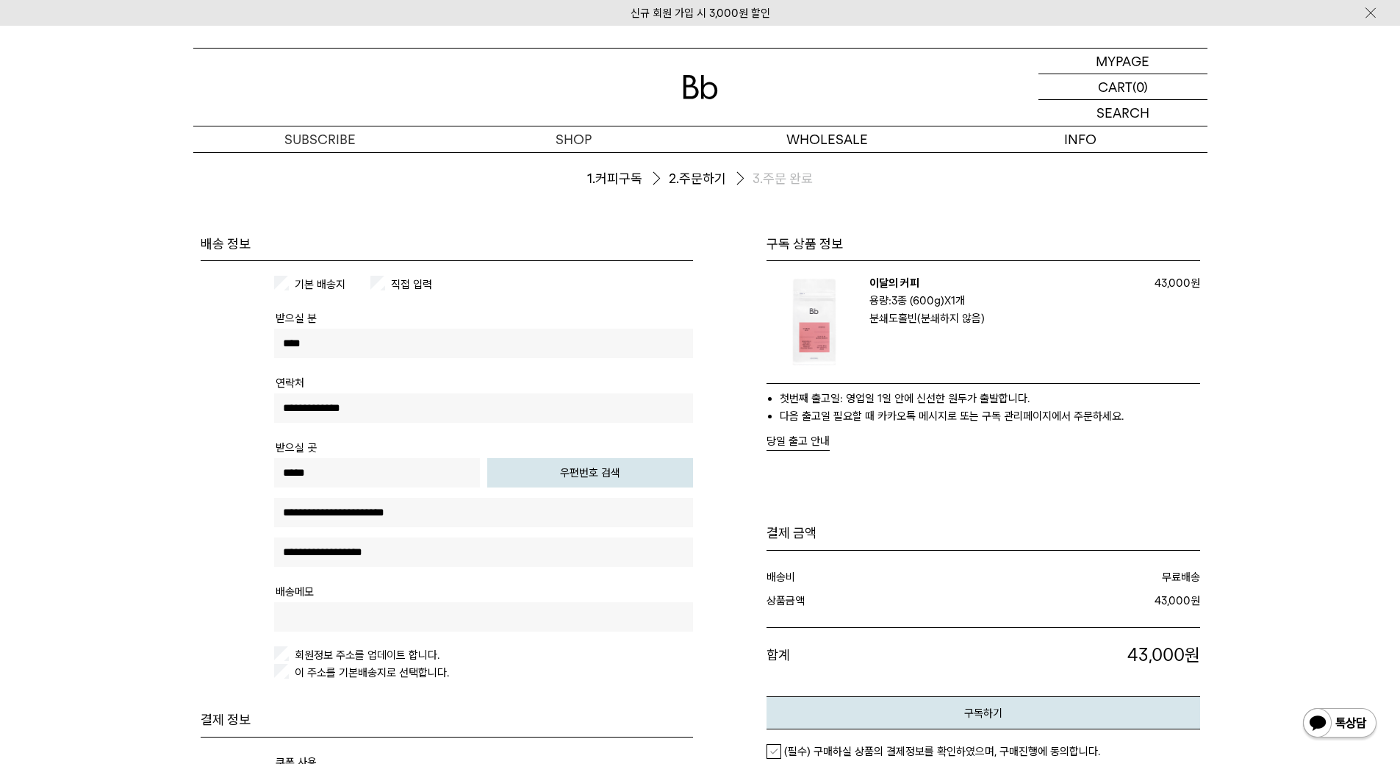
scroll to position [59, 0]
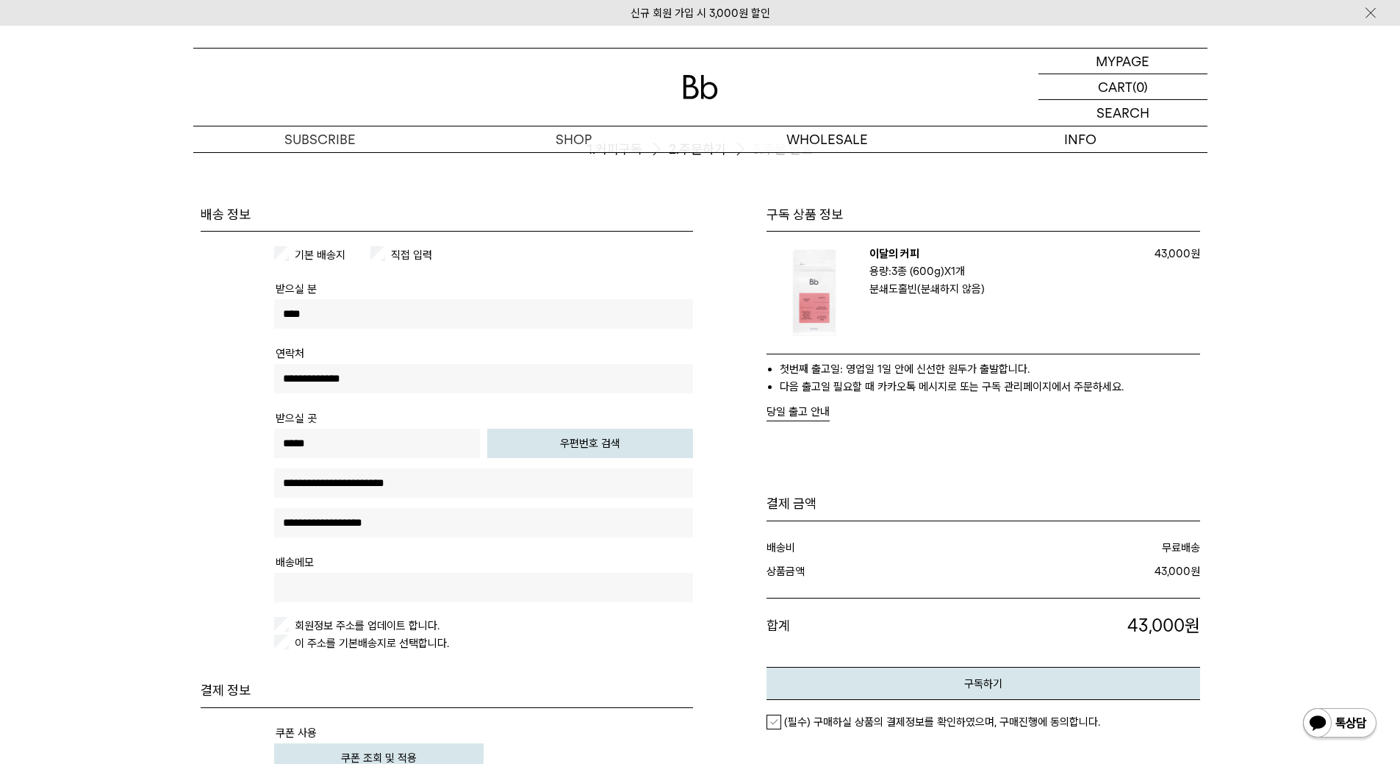
click at [85, 407] on form "주문서작성 / 결제 1. 커피구독 2. 주문하기 3. 주문 완료 구독 상품 정보 이달의 커피 구독: 필요할때 받기 용량: 3종 (600g) X…" at bounding box center [700, 598] width 1400 height 1011
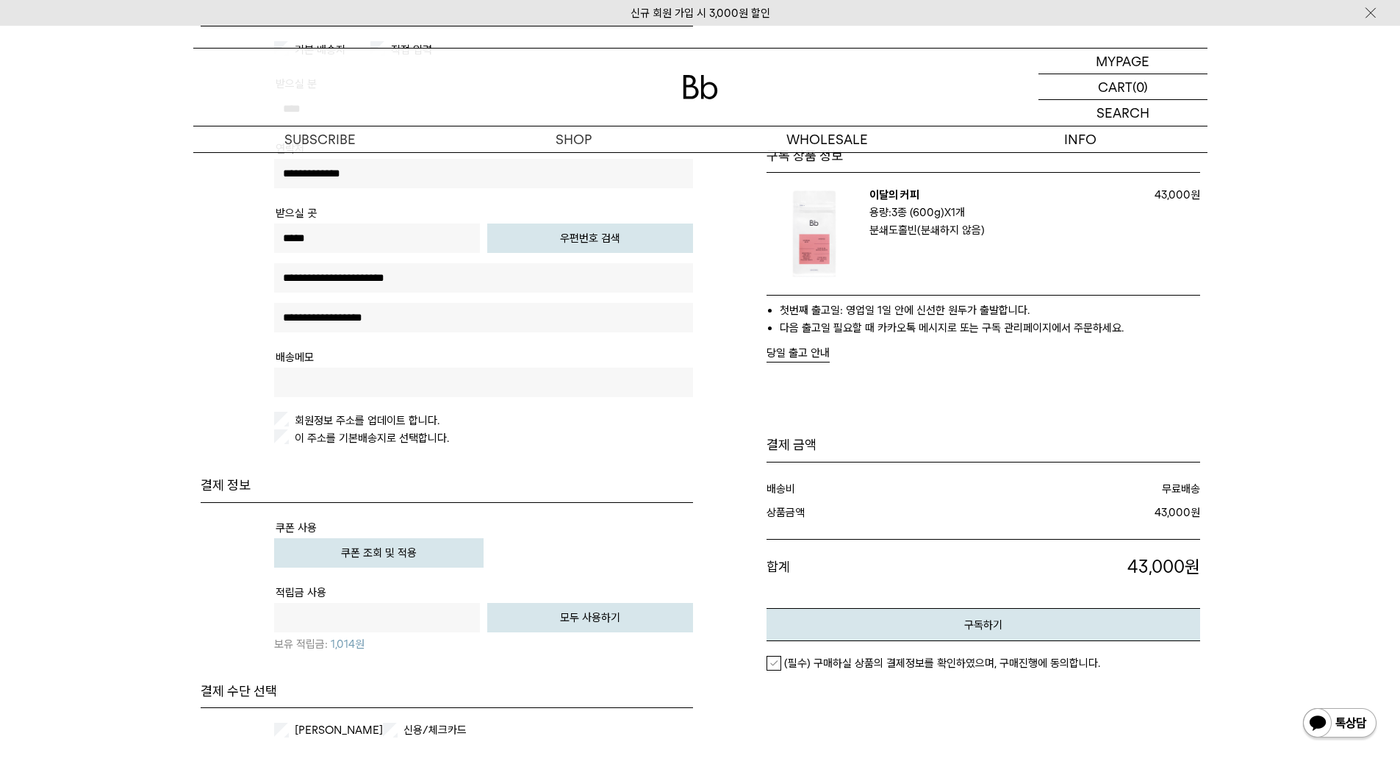
scroll to position [265, 0]
click at [290, 438] on p "이 주소를 기본배송지로 선택합니다." at bounding box center [483, 437] width 419 height 18
click at [70, 415] on form "주문서작성 / 결제 1. 커피구독 2. 주문하기 3. 주문 완료 구독 상품 정보 이달의 커피 구독: 필요할때 받기 용량: 3종 (600g) X…" at bounding box center [700, 393] width 1400 height 1011
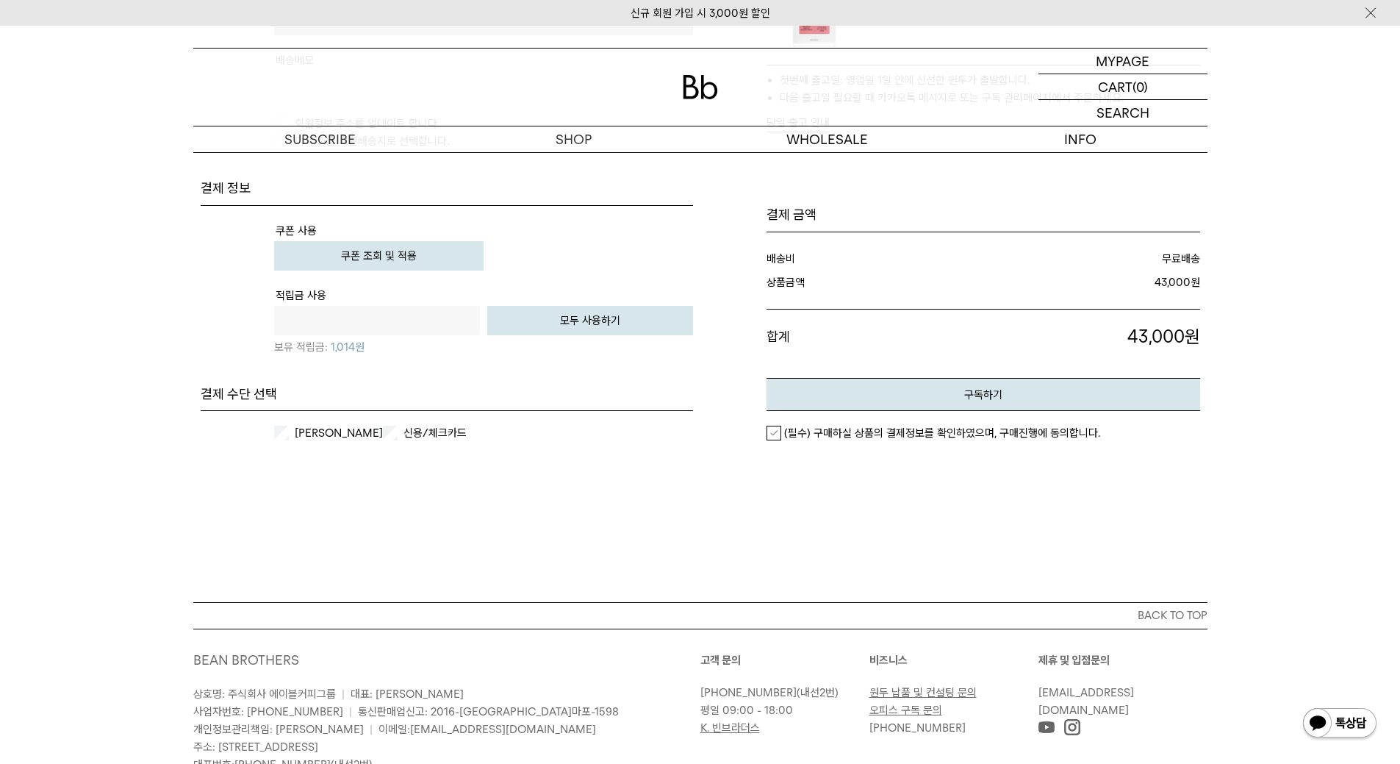
scroll to position [588, 0]
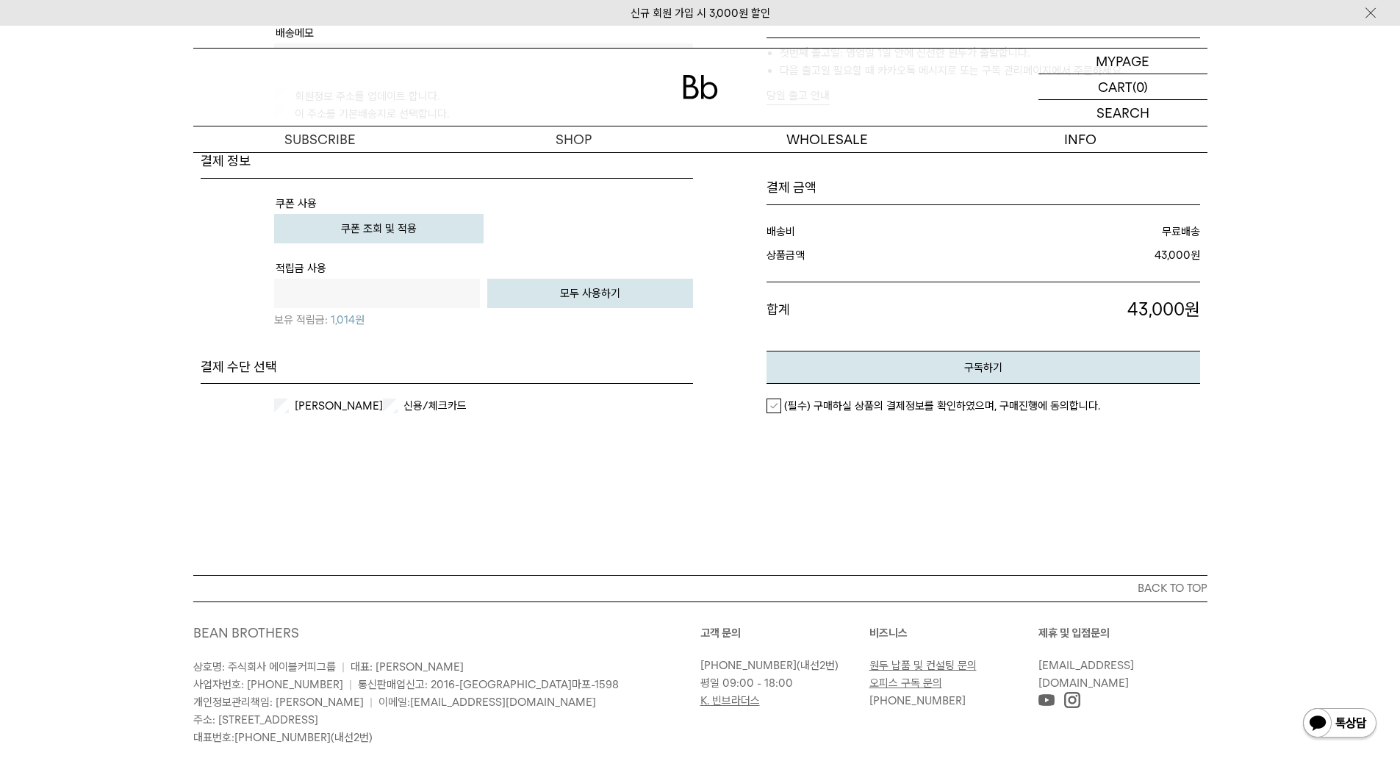
click at [855, 403] on em "(필수) 구매하실 상품의 결제정보를 확인하였으며, 구매진행에 동의합니다." at bounding box center [942, 405] width 316 height 13
click at [924, 366] on button "구독하기" at bounding box center [984, 367] width 434 height 33
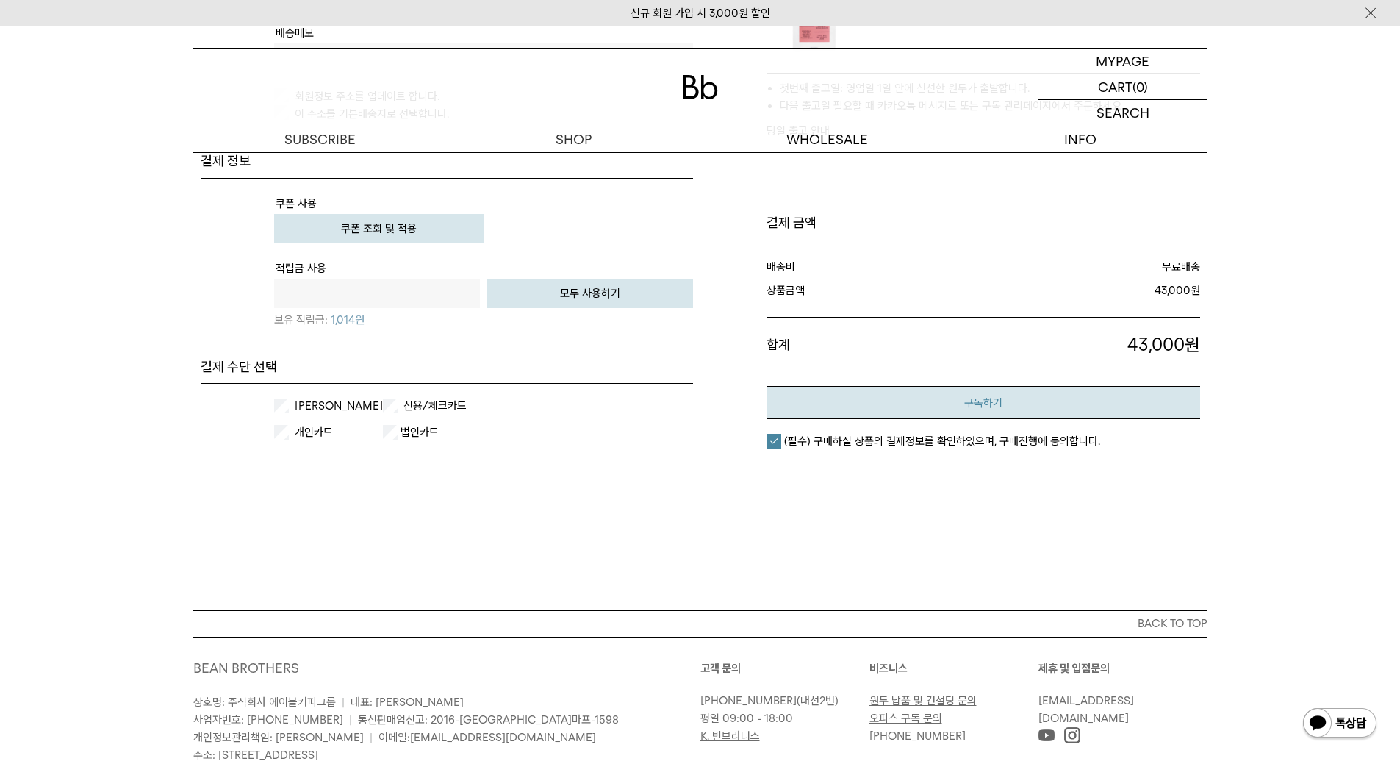
click at [929, 403] on button "구독하기" at bounding box center [984, 402] width 434 height 33
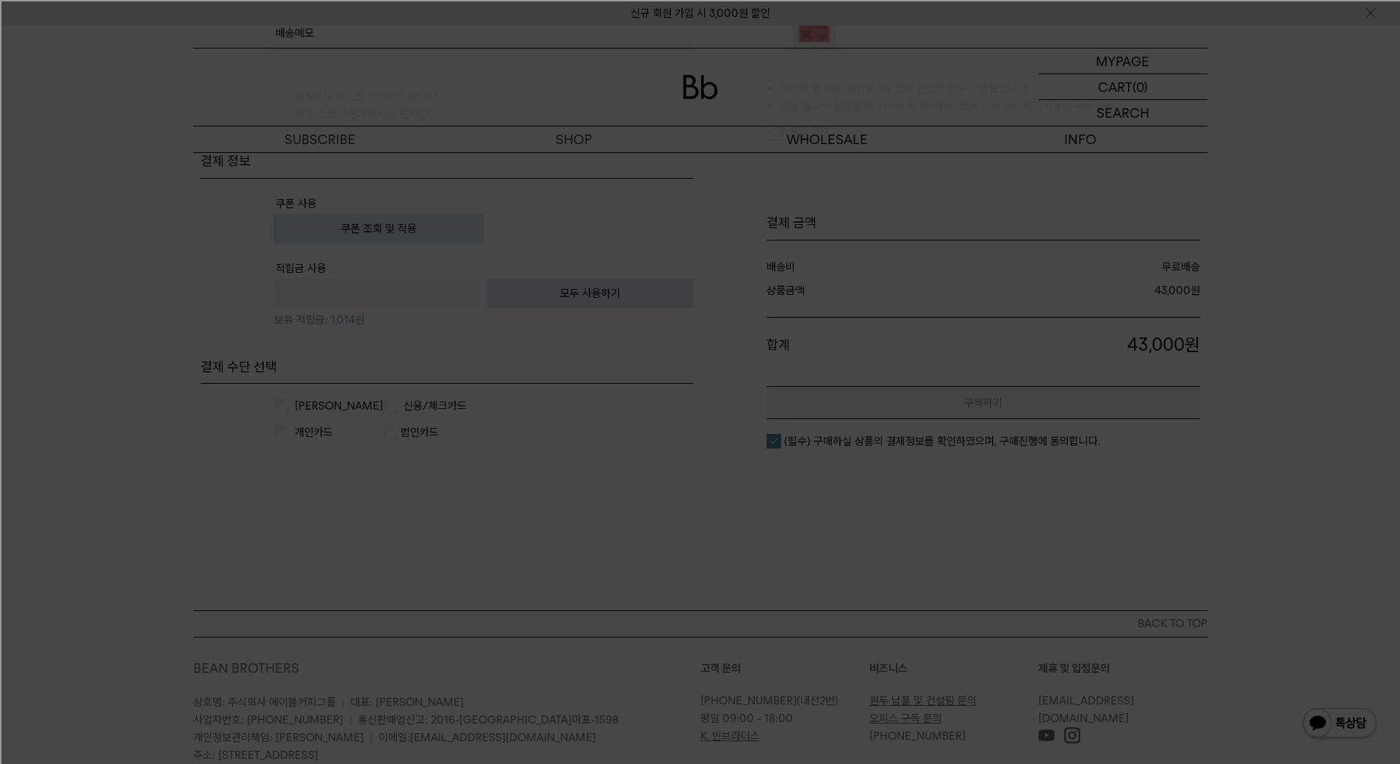
scroll to position [0, 0]
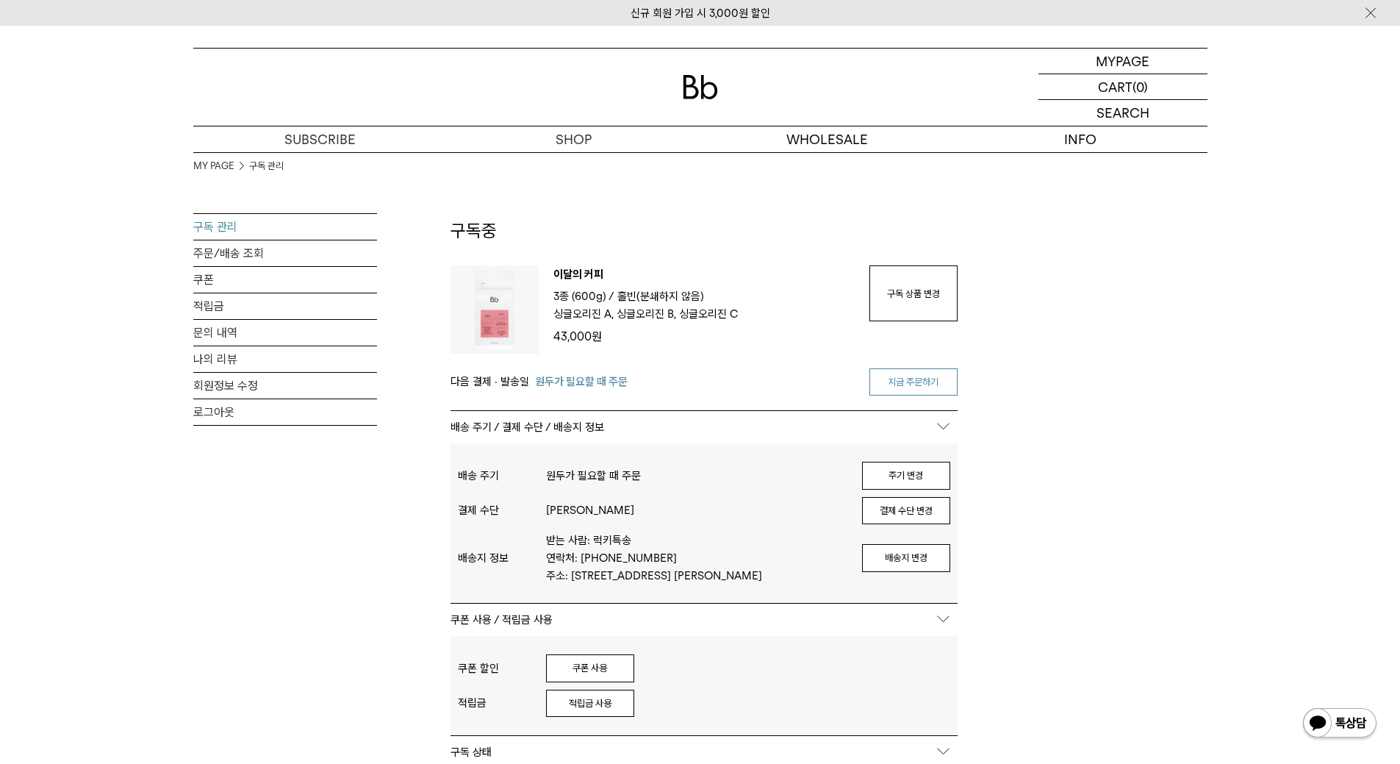
click at [899, 378] on link "지금 주문하기" at bounding box center [913, 382] width 88 height 28
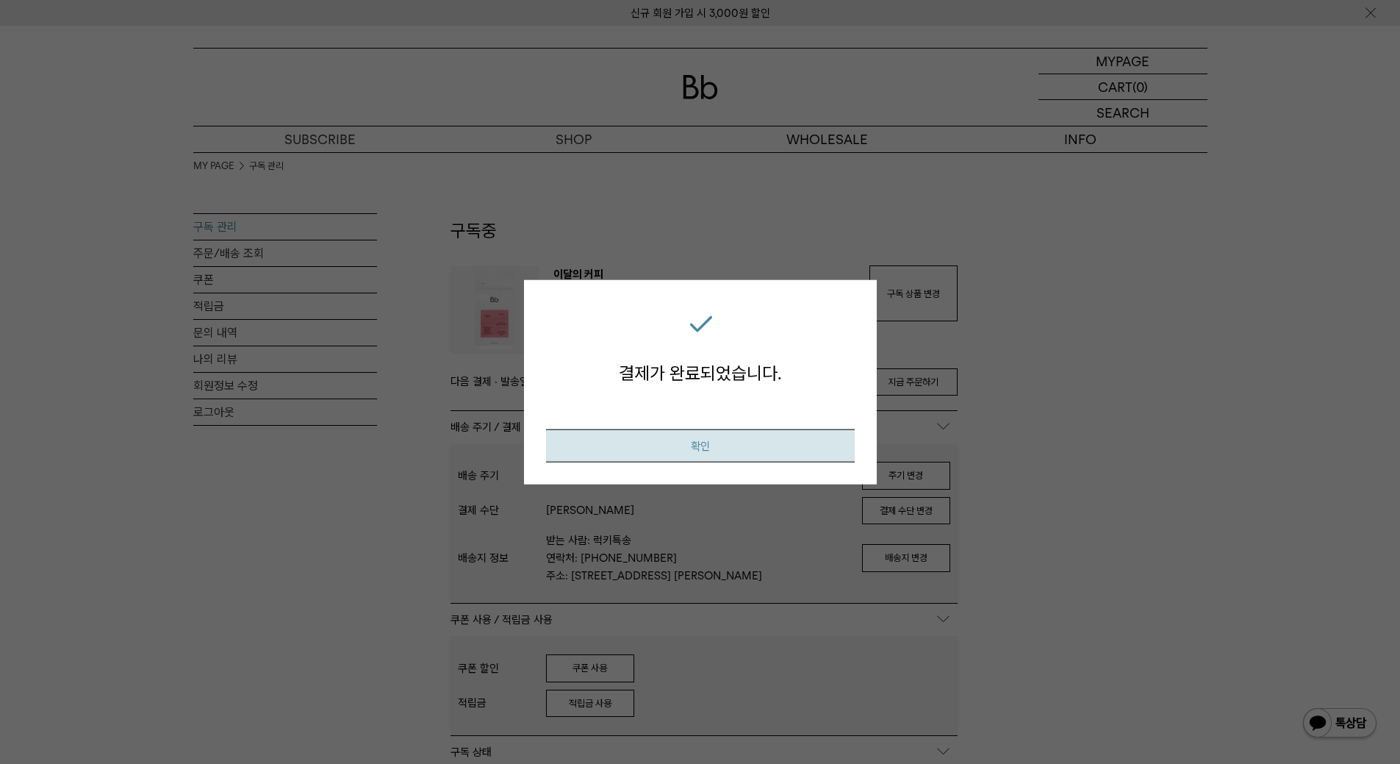
click at [622, 456] on button "확인" at bounding box center [700, 445] width 309 height 33
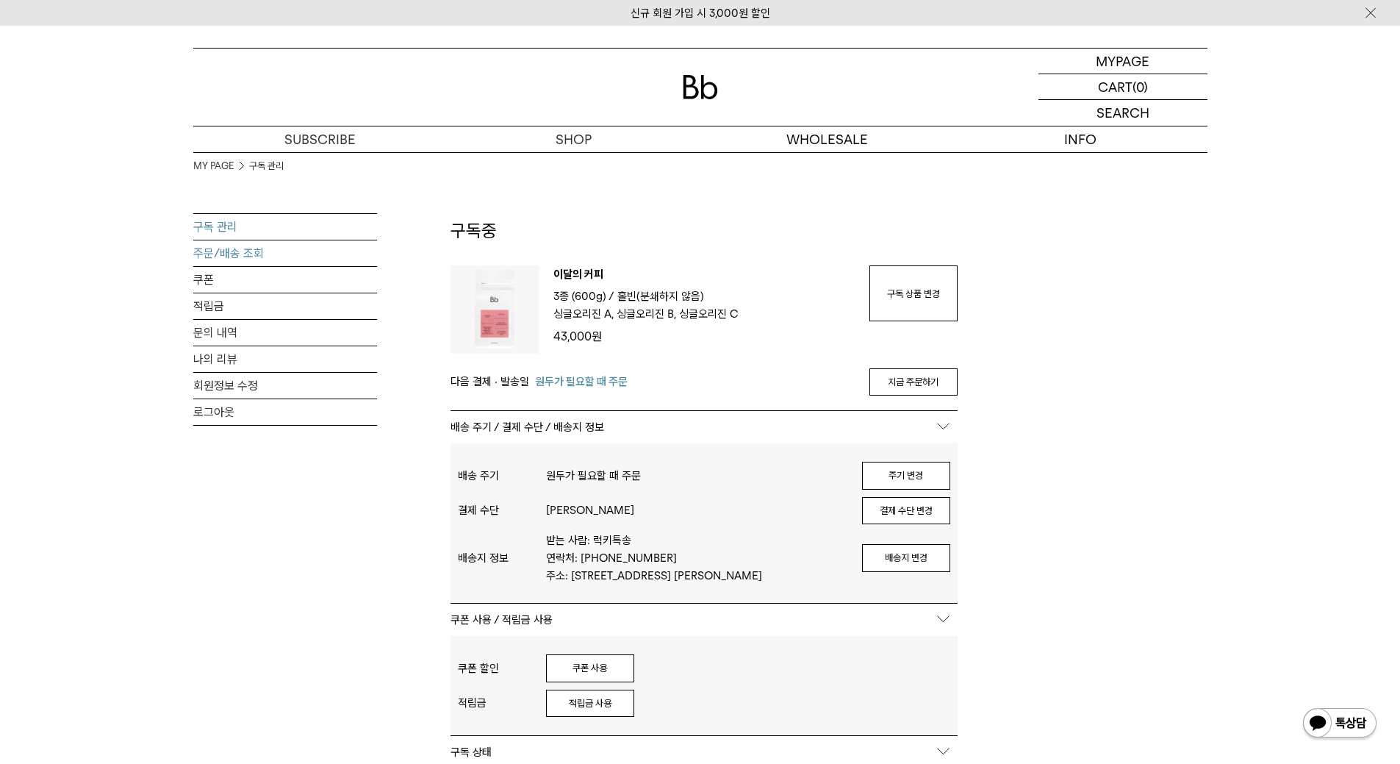
click at [220, 254] on link "주문/배송 조회" at bounding box center [285, 253] width 184 height 26
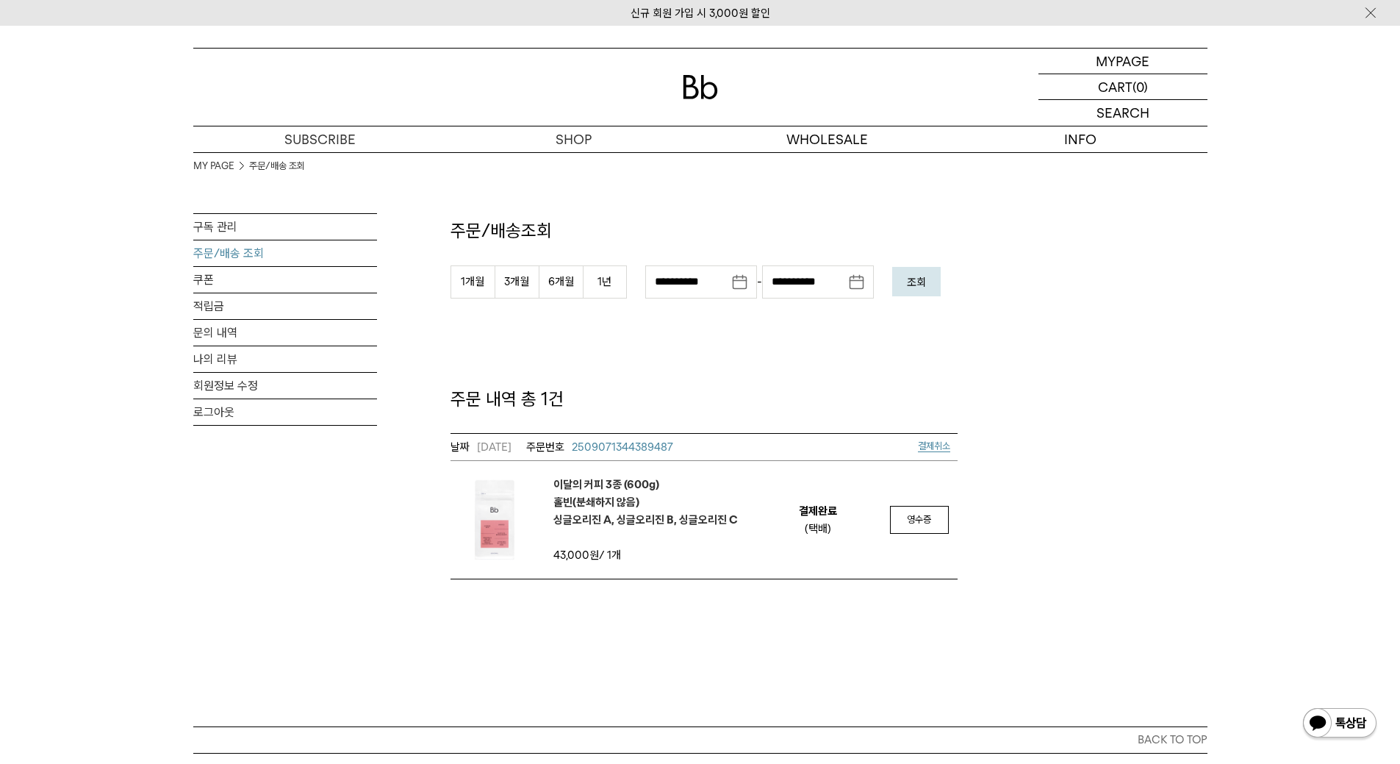
click at [633, 484] on em "이달의 커피 3종 (600g) 홀빈(분쇄하지 않음) 싱글오리진 A, 싱글오리진 B, 싱글오리진 C" at bounding box center [645, 502] width 184 height 53
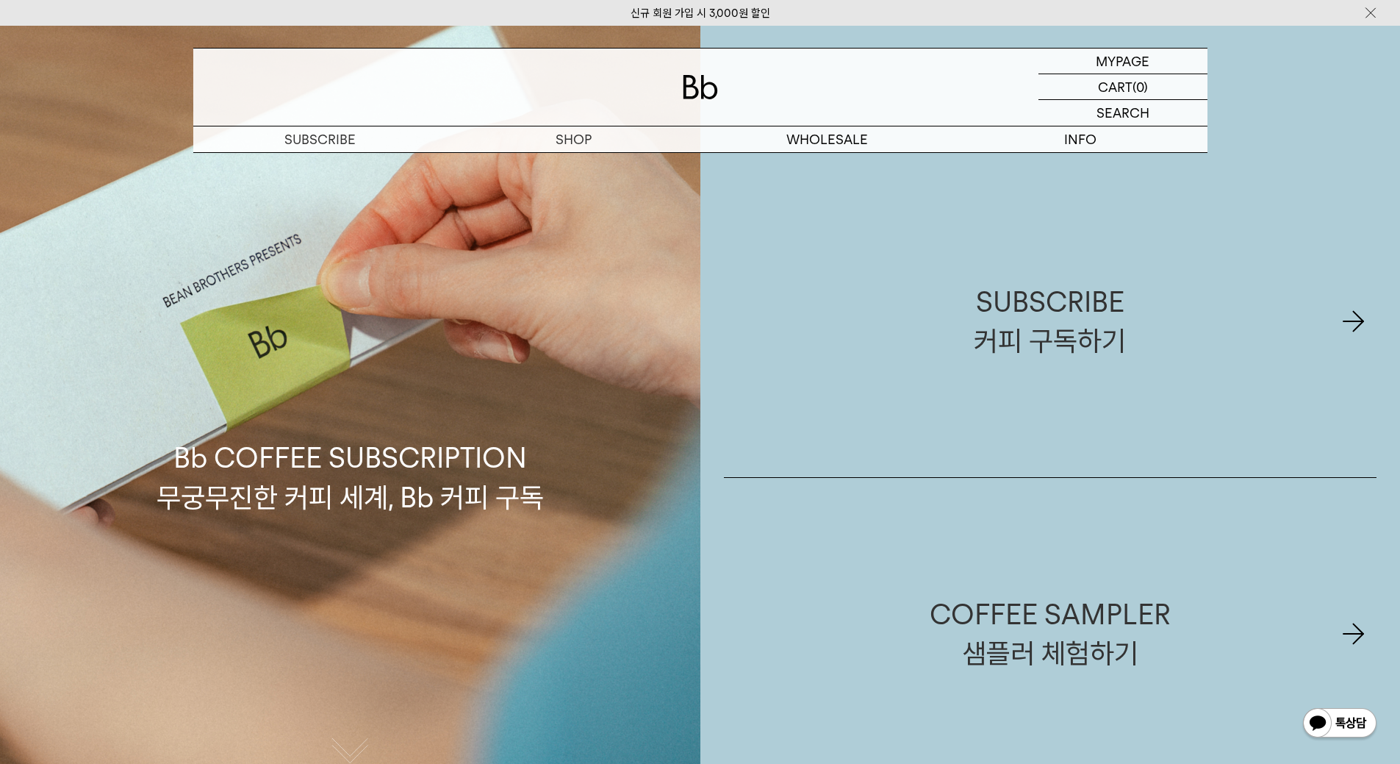
click at [925, 444] on link "SUBSCRIBE 커피 구독하기" at bounding box center [1050, 321] width 653 height 312
click at [1128, 62] on p "마이페이지" at bounding box center [1123, 61] width 59 height 25
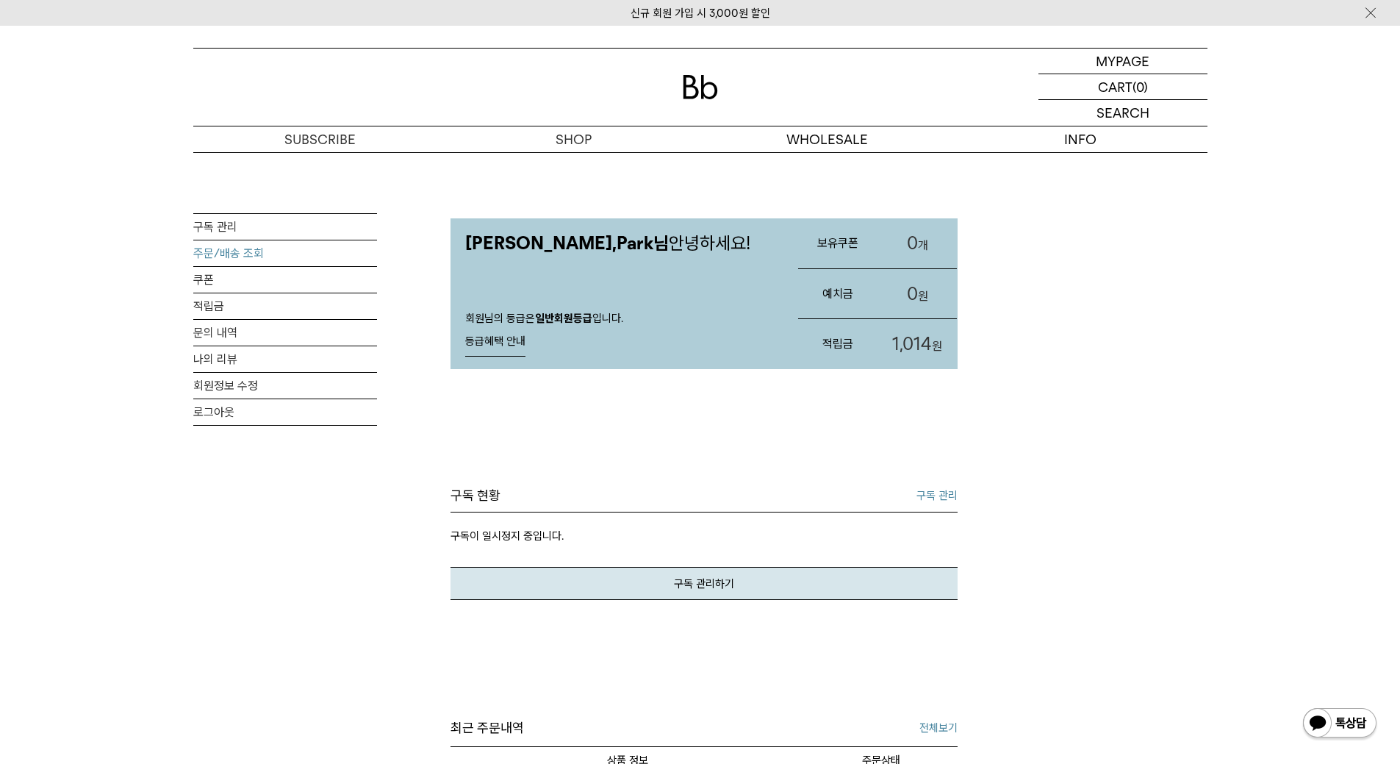
click at [212, 254] on link "주문/배송 조회" at bounding box center [285, 253] width 184 height 26
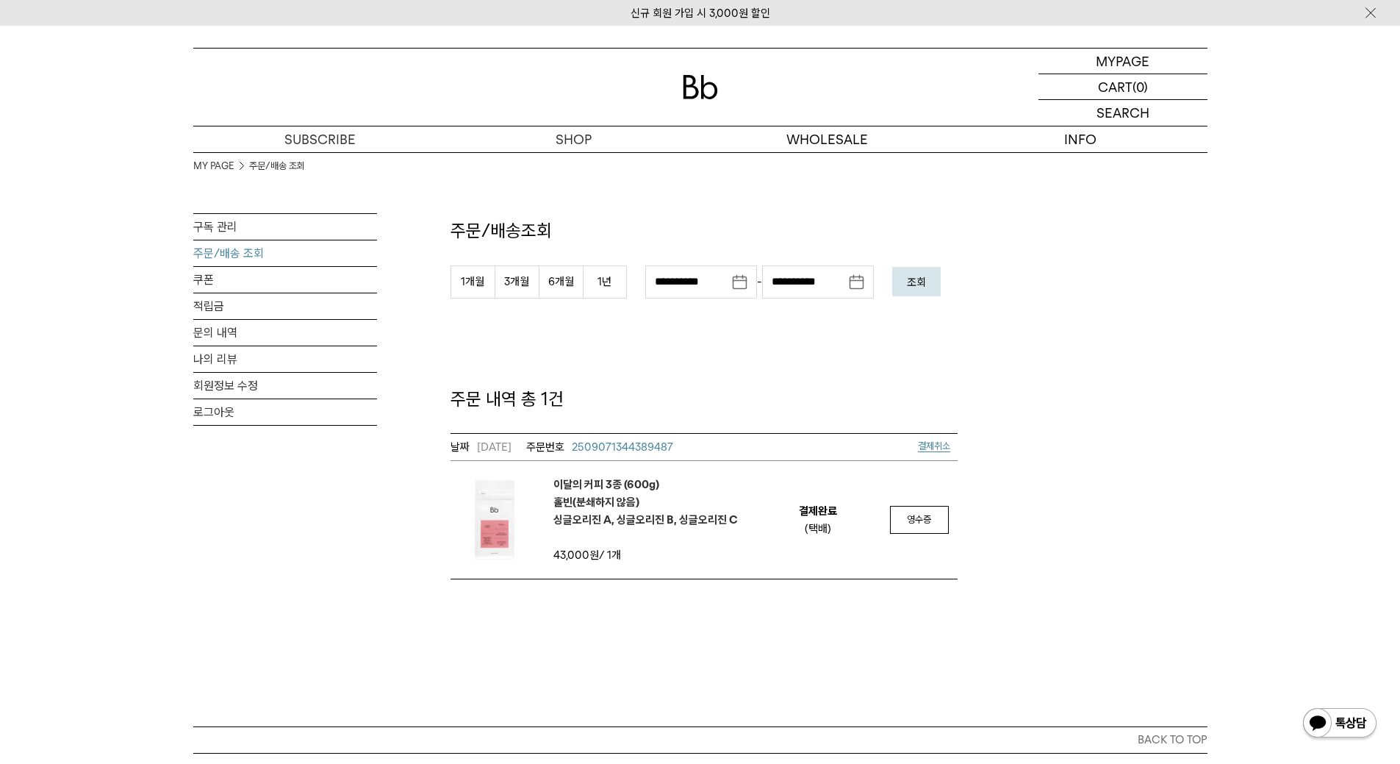
click at [935, 442] on span "결제취소" at bounding box center [934, 445] width 32 height 11
click at [313, 167] on ul "MY PAGE 주문/배송 조회" at bounding box center [285, 165] width 184 height 29
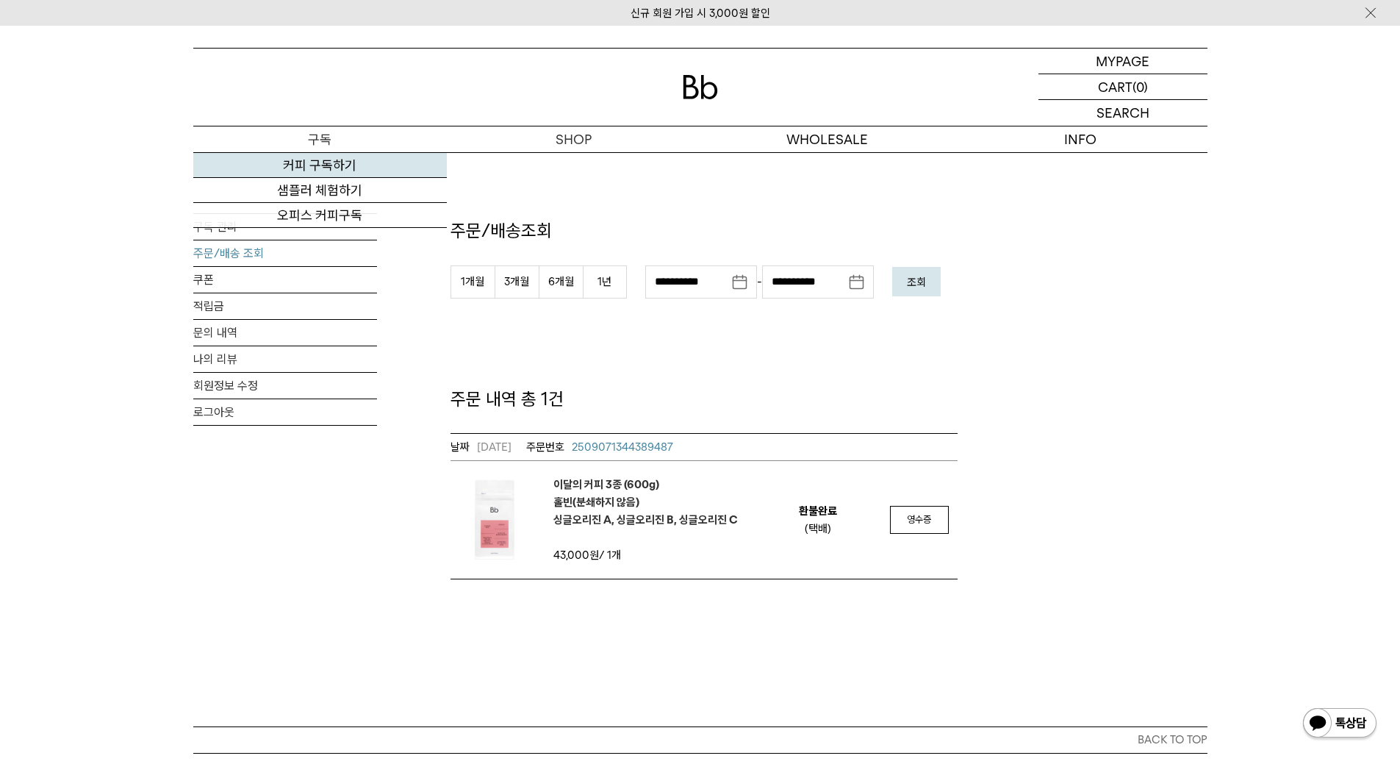
click at [304, 170] on link "커피 구독하기" at bounding box center [320, 165] width 254 height 25
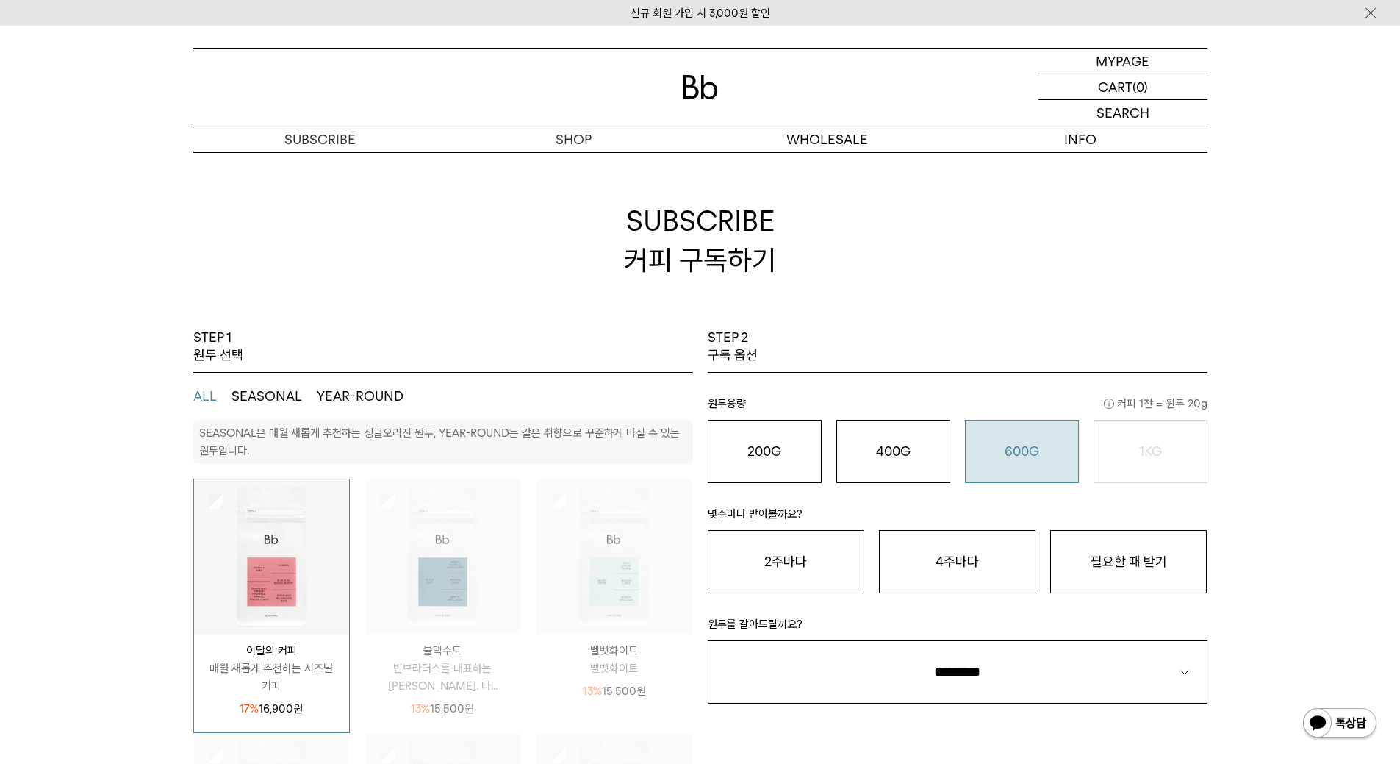
click at [1010, 462] on button "600G 43,000 원" at bounding box center [1022, 451] width 114 height 63
click at [1130, 553] on button "필요할 때 받기" at bounding box center [1128, 561] width 157 height 63
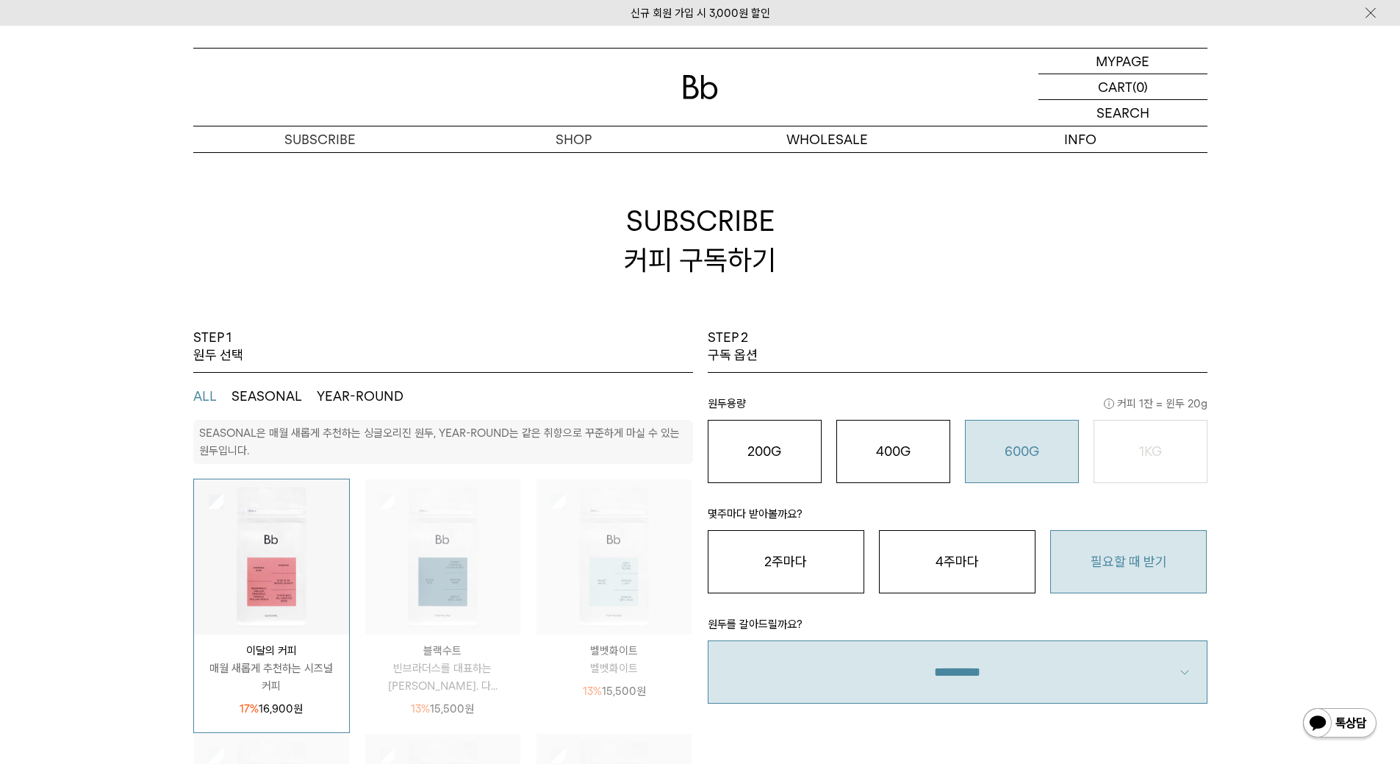
click at [1058, 656] on select "**********" at bounding box center [958, 671] width 500 height 63
select select "**"
click at [708, 640] on select "**********" at bounding box center [958, 671] width 500 height 63
click at [1242, 427] on div "STEP 1 원두 선택 ALL SEASONAL YEAR-ROUND SEASONAL은 매월 새롭게 추천하는 싱글오리진 원두, YEAR-ROUND…" at bounding box center [700, 763] width 1400 height 868
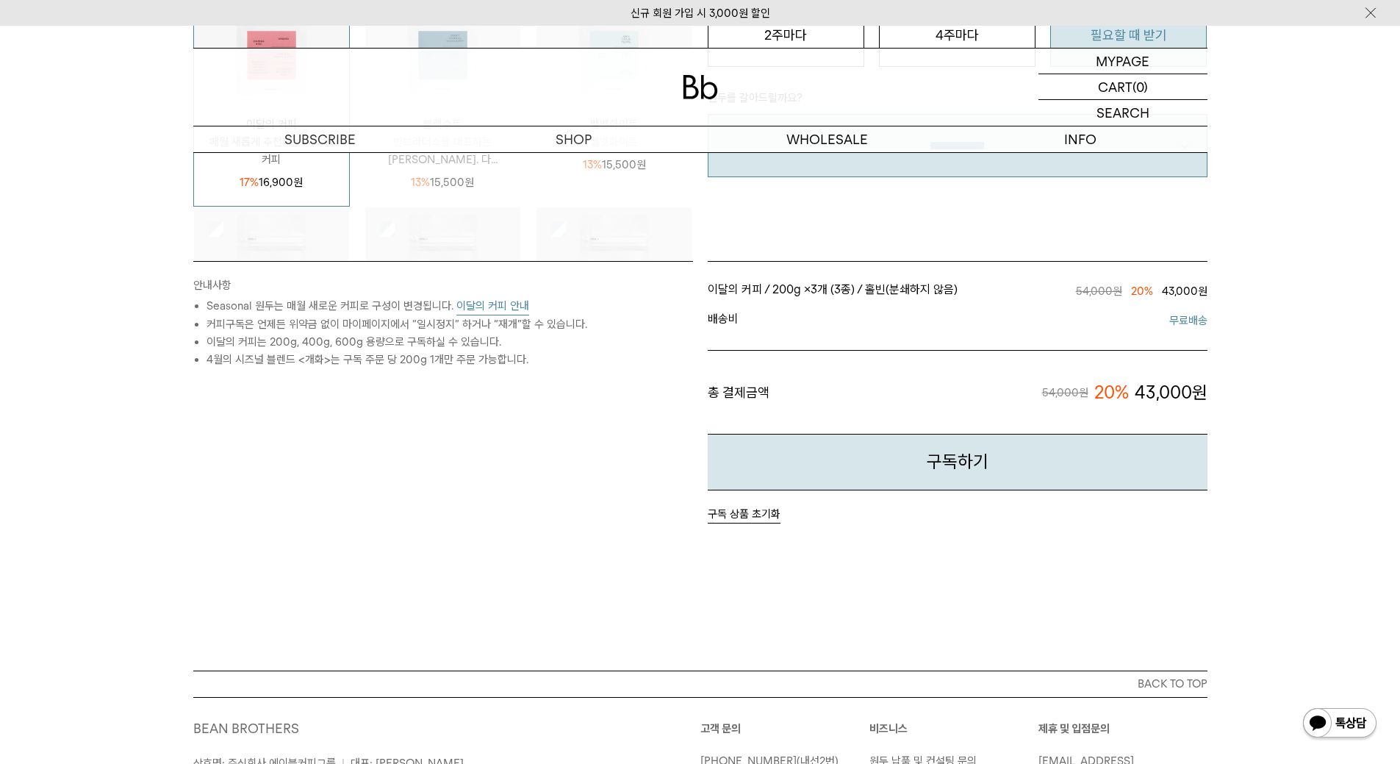
scroll to position [529, 0]
click at [878, 464] on button "구독하기" at bounding box center [958, 459] width 500 height 57
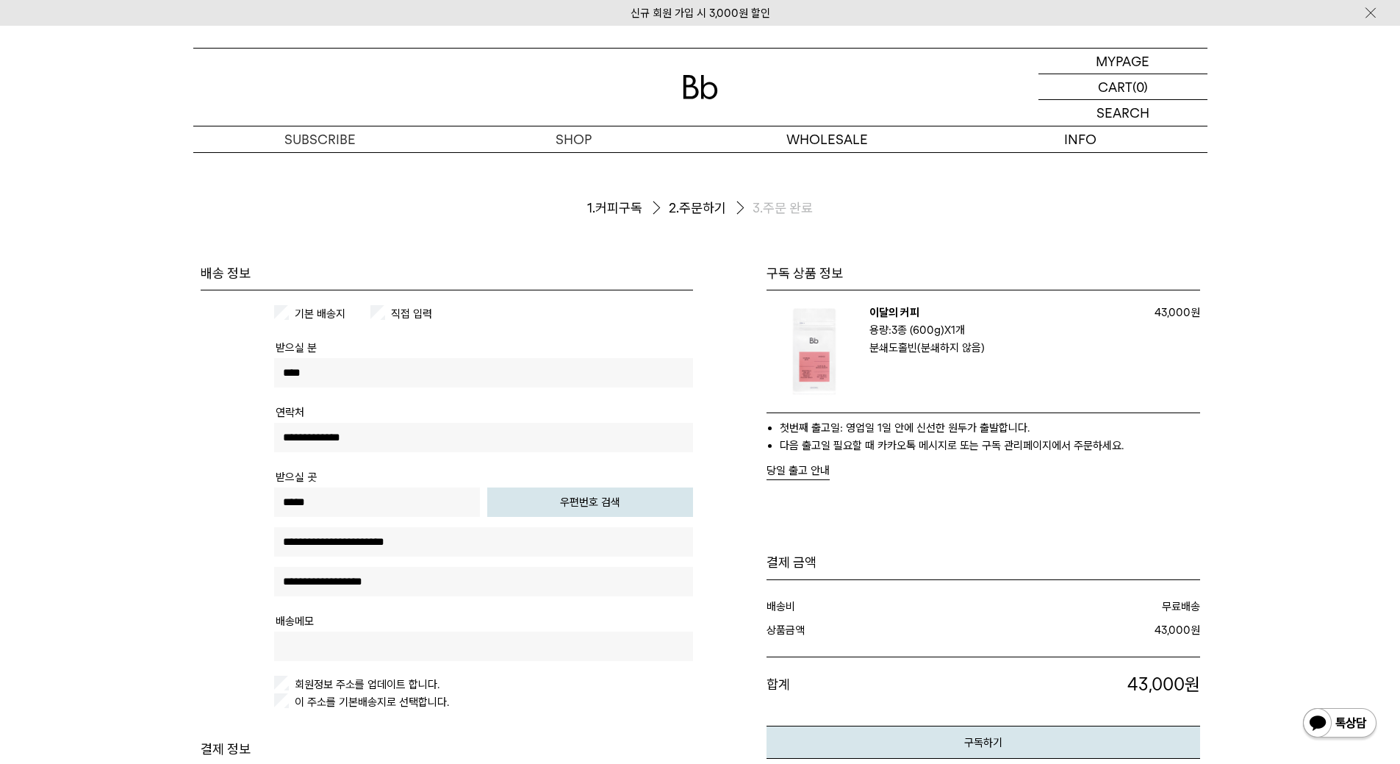
click at [107, 384] on form "주문서작성 / 결제 1. 커피구독 2. 주문하기 3. 주문 완료 구독 상품 정보 이달의 커피 구독: 필요할때 받기 용량: 3종 (600g) X…" at bounding box center [700, 657] width 1400 height 1011
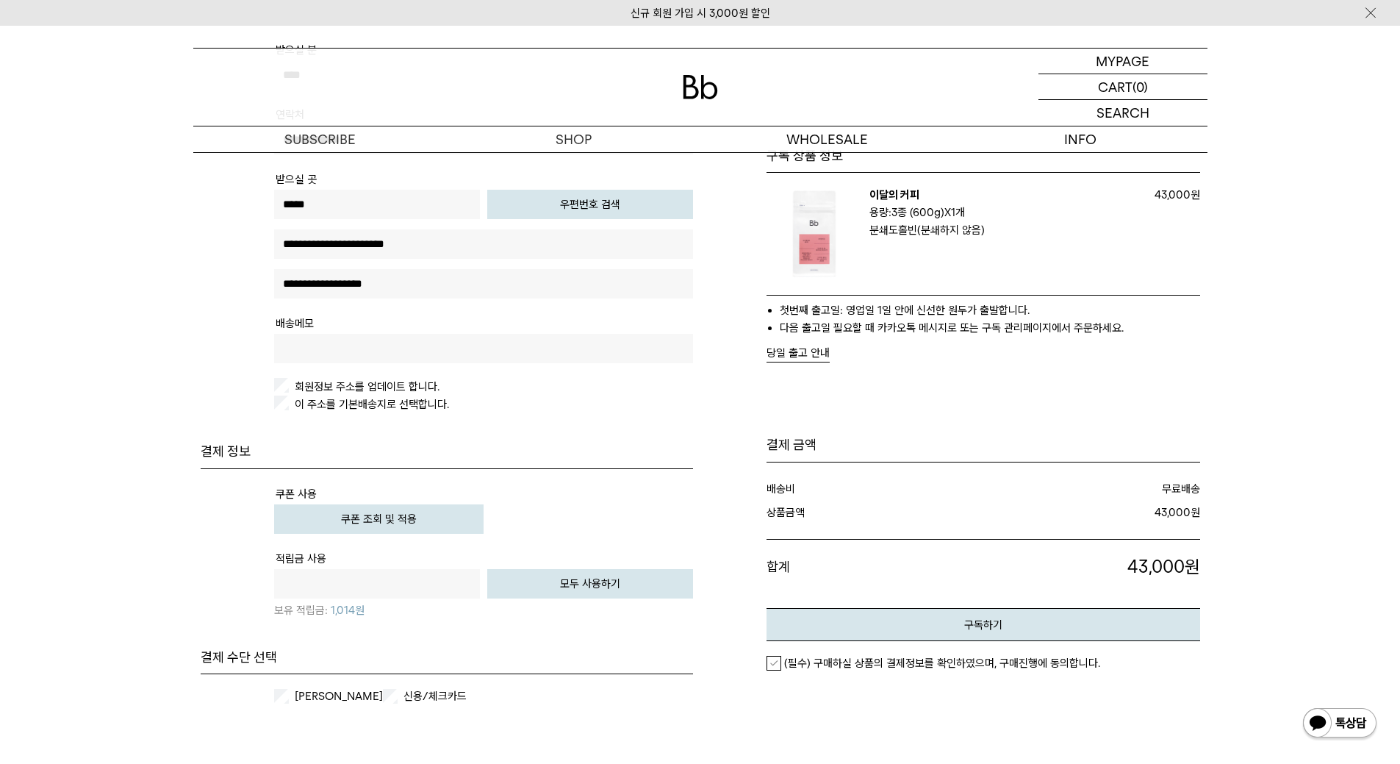
scroll to position [323, 0]
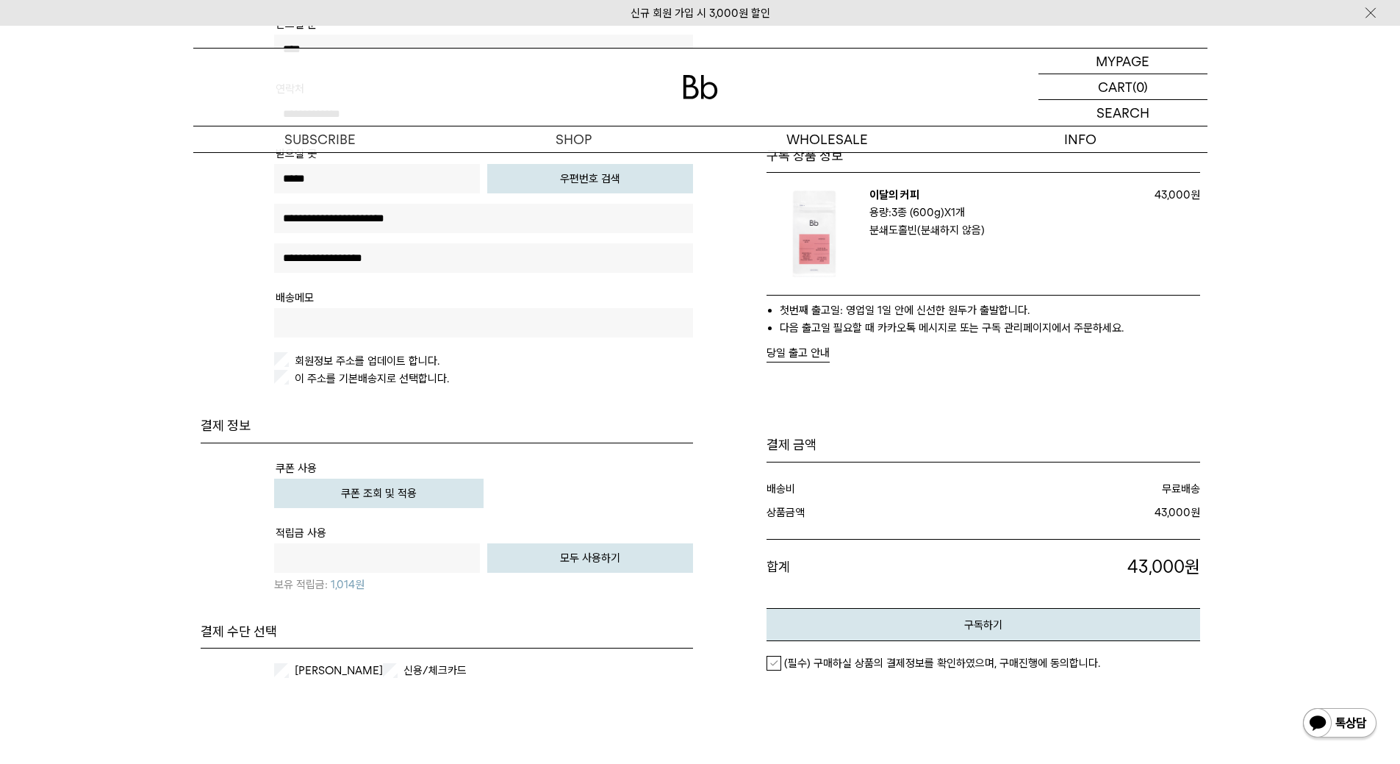
click at [139, 551] on form "주문서작성 / 결제 1. 커피구독 2. 주문하기 3. 주문 완료 구독 상품 정보 이달의 커피 구독: 필요할때 받기 용량: 3종 (600g) X…" at bounding box center [700, 334] width 1400 height 1011
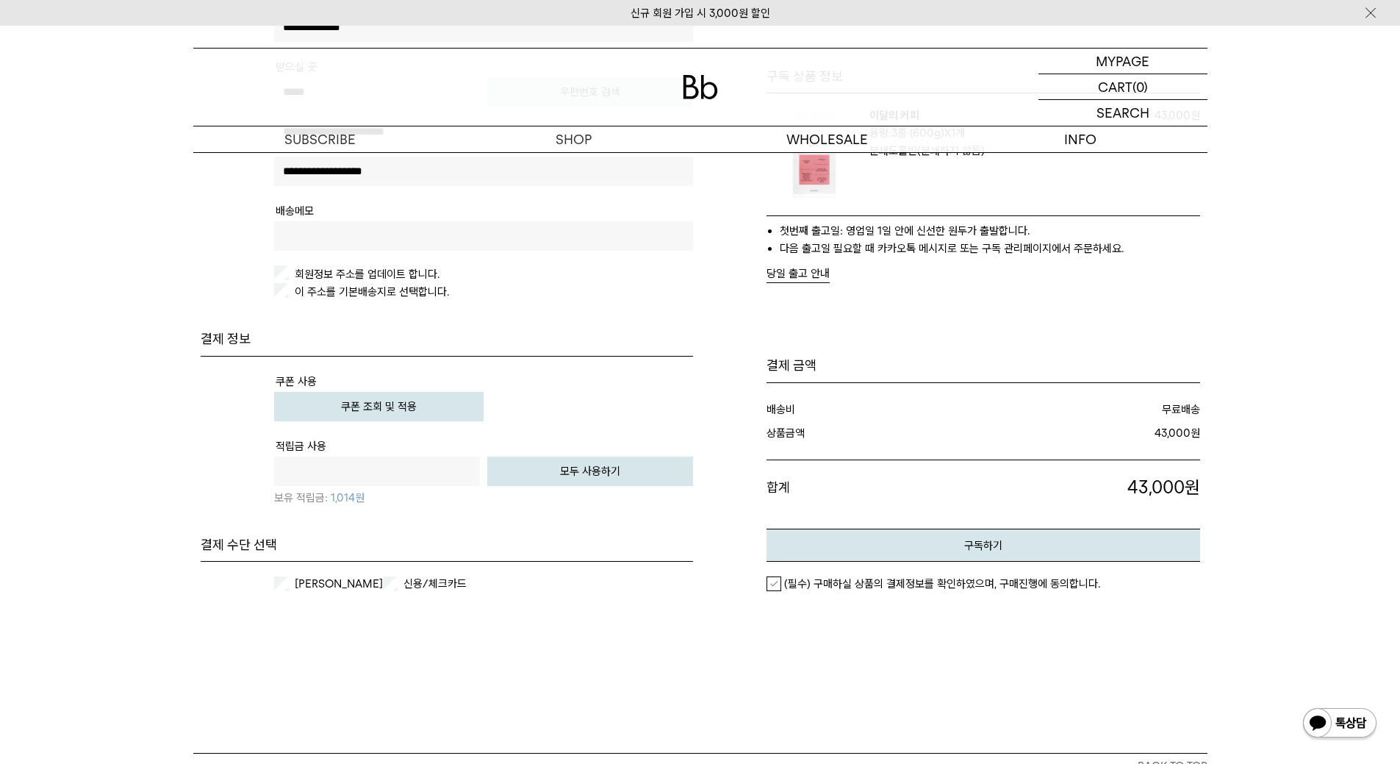
scroll to position [412, 0]
click at [289, 592] on div "카카오페이 신용/체크카드 개인카드 법인카드" at bounding box center [447, 582] width 492 height 44
click at [869, 580] on em "(필수) 구매하실 상품의 결제정보를 확인하였으며, 구매진행에 동의합니다." at bounding box center [942, 581] width 316 height 13
click at [104, 377] on form "주문서작성 / 결제 1. 커피구독 2. 주문하기 3. 주문 완료 구독 상품 정보 이달의 커피 구독: 필요할때 받기 용량: 3종 (600g) X…" at bounding box center [700, 246] width 1400 height 1011
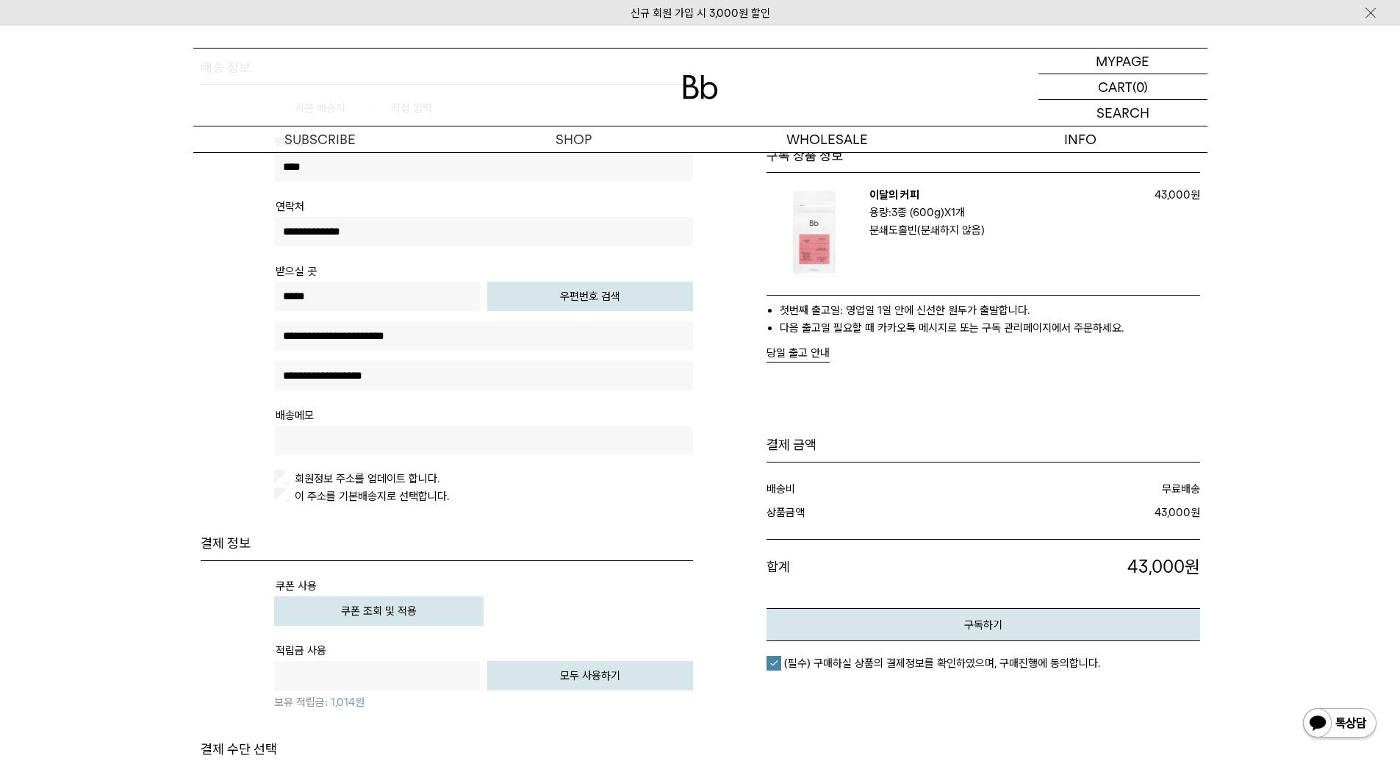
scroll to position [235, 0]
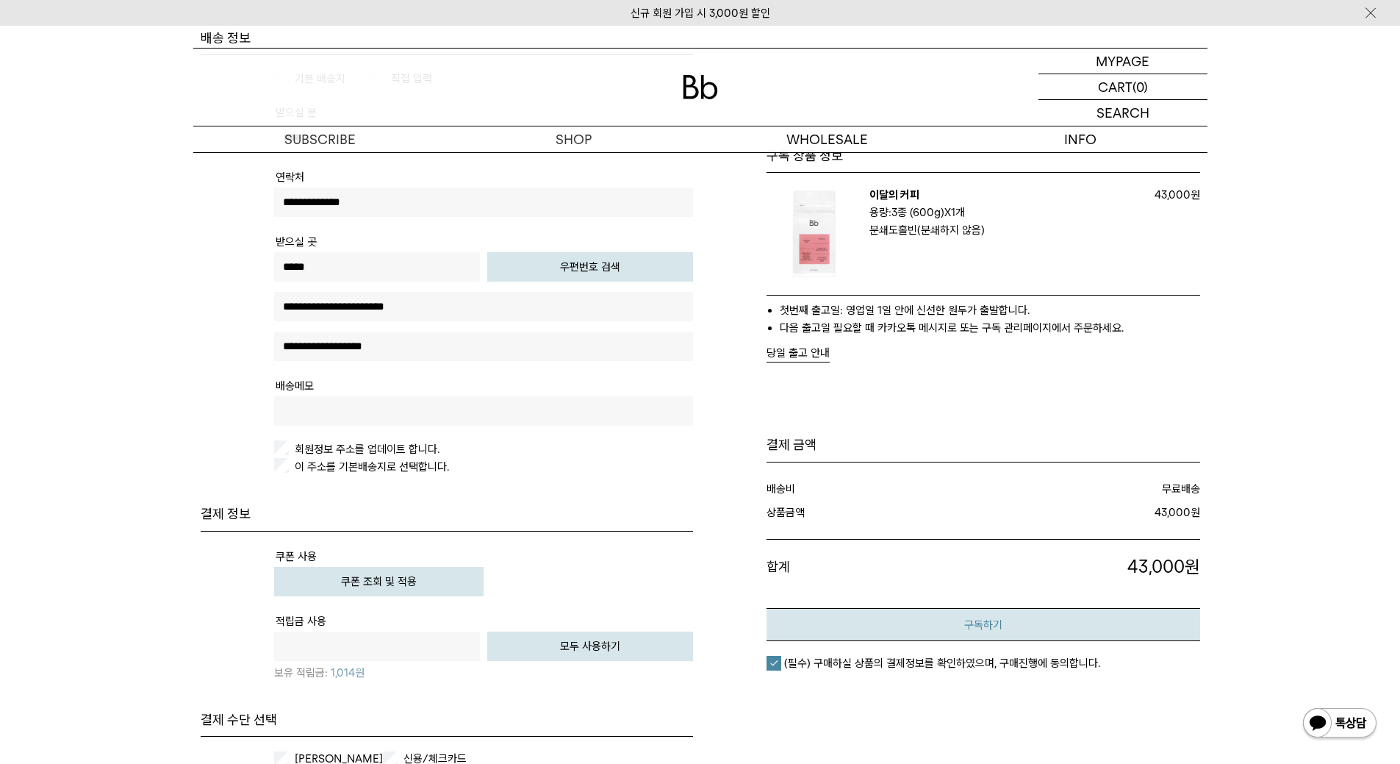
click at [942, 628] on button "구독하기" at bounding box center [984, 624] width 434 height 33
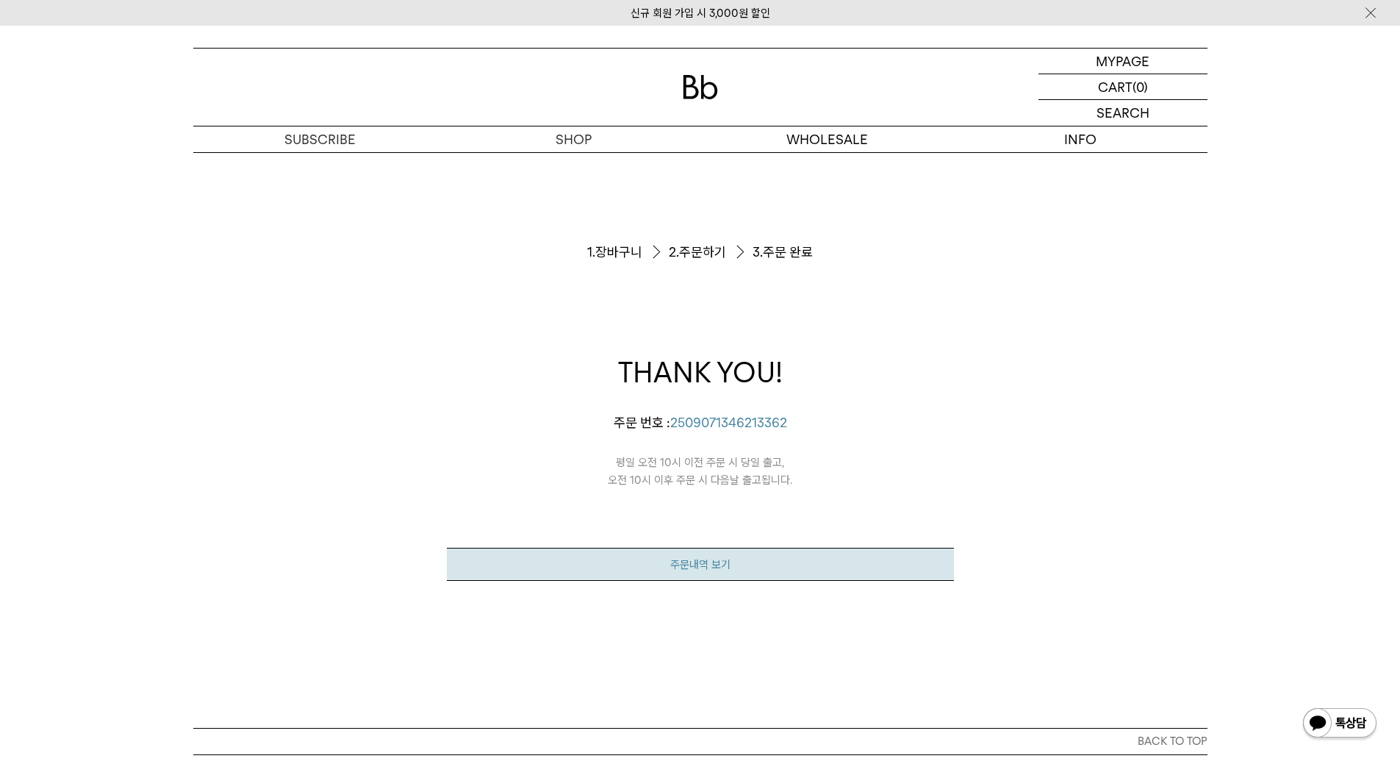
click at [714, 555] on link "주문내역 보기" at bounding box center [700, 564] width 507 height 33
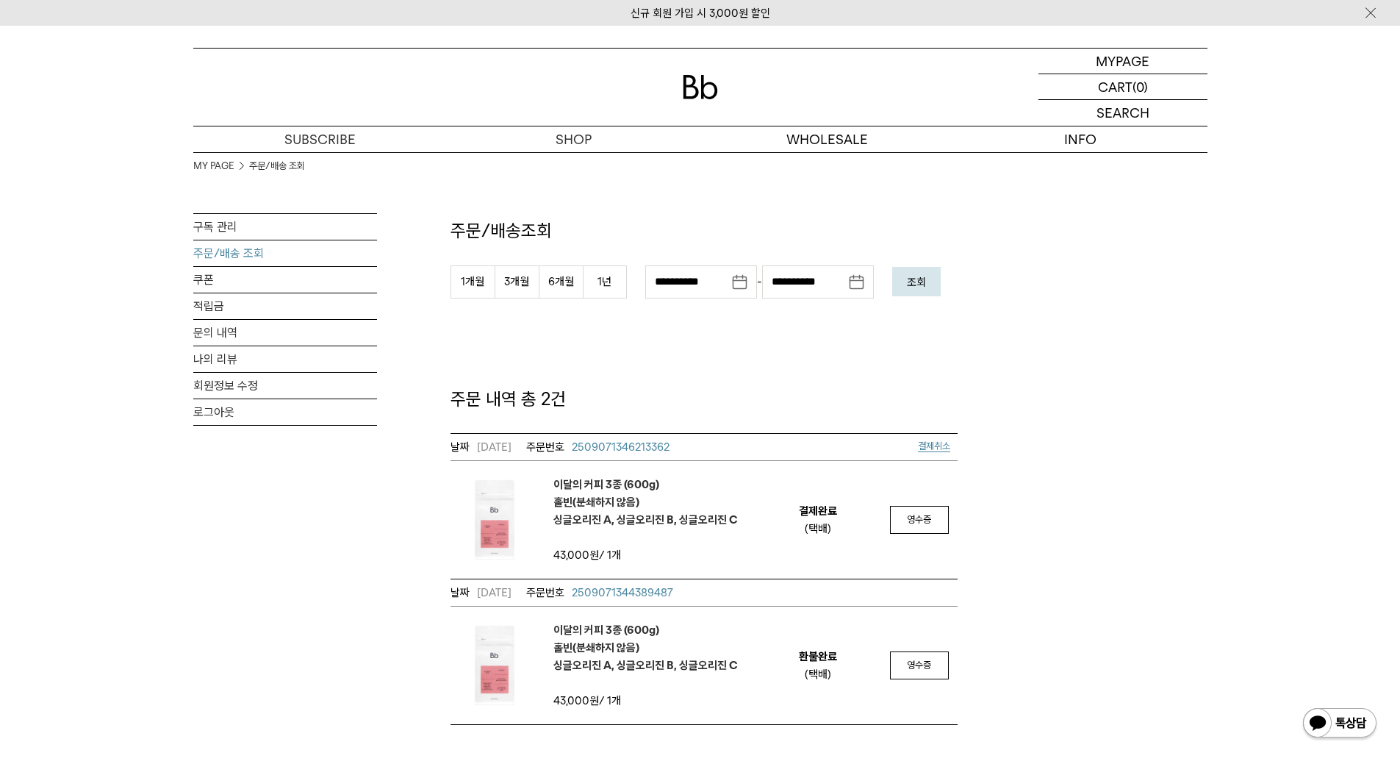
click at [1077, 387] on div "**********" at bounding box center [700, 438] width 1014 height 573
click at [611, 511] on em "이달의 커피 3종 (600g) 홀빈(분쇄하지 않음) 싱글오리진 A, 싱글오리진 B, 싱글오리진 C" at bounding box center [645, 502] width 184 height 53
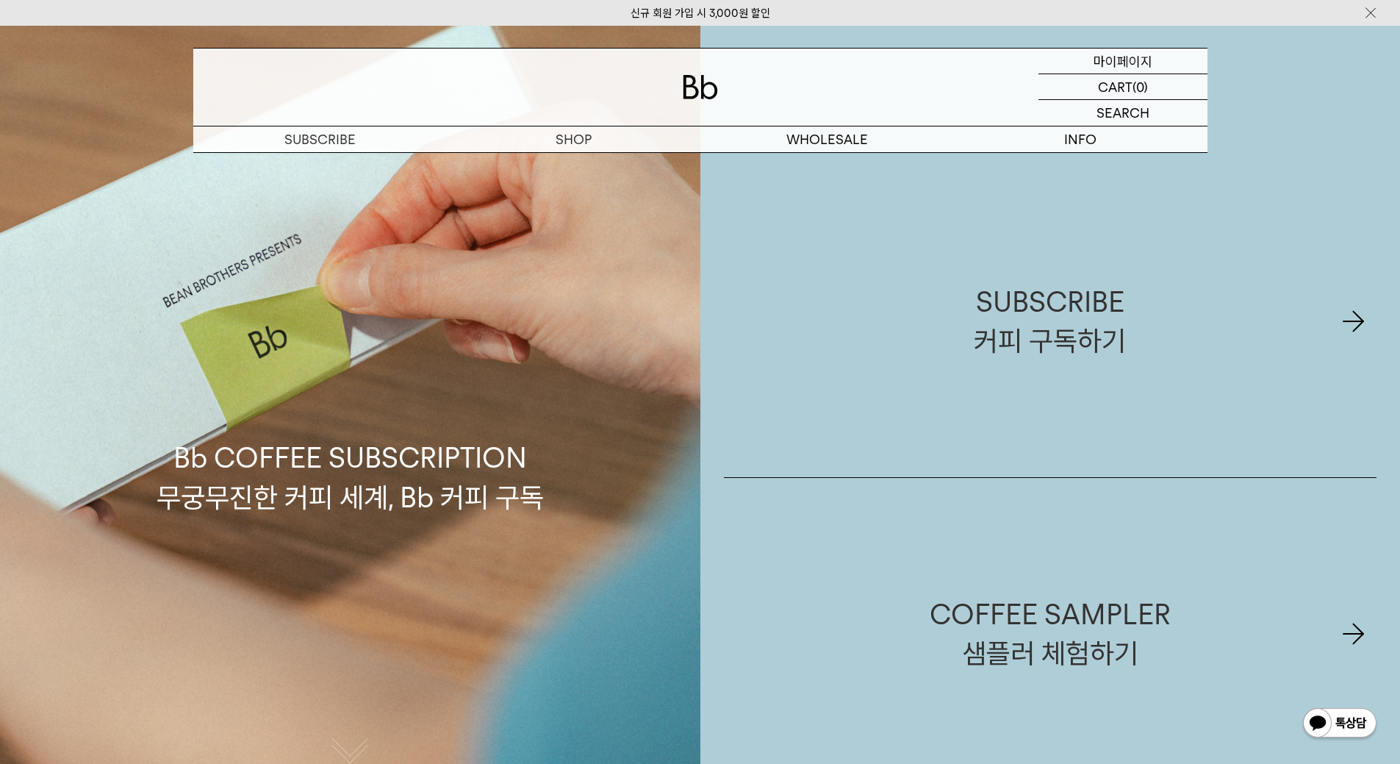
click at [1128, 55] on p "마이페이지" at bounding box center [1123, 61] width 59 height 25
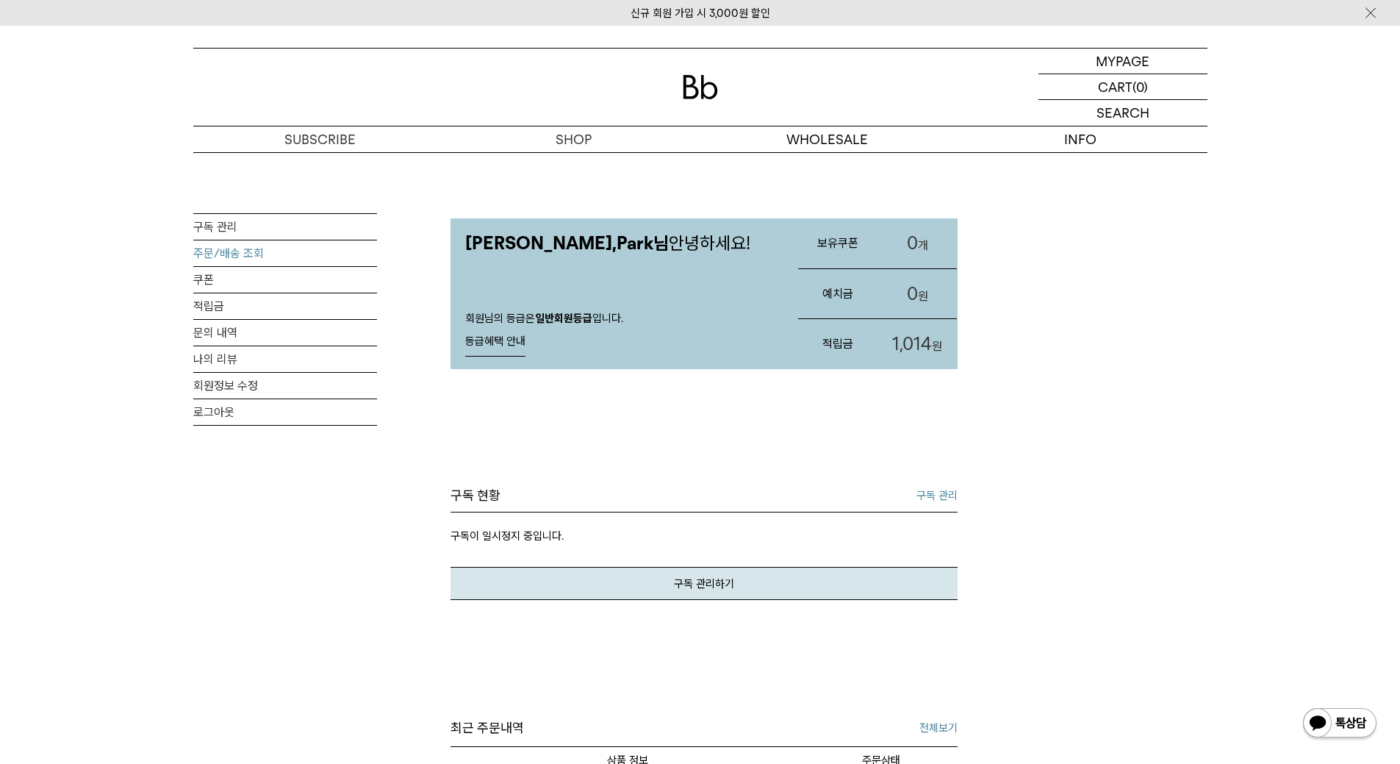
click at [250, 264] on link "주문/배송 조회" at bounding box center [285, 253] width 184 height 26
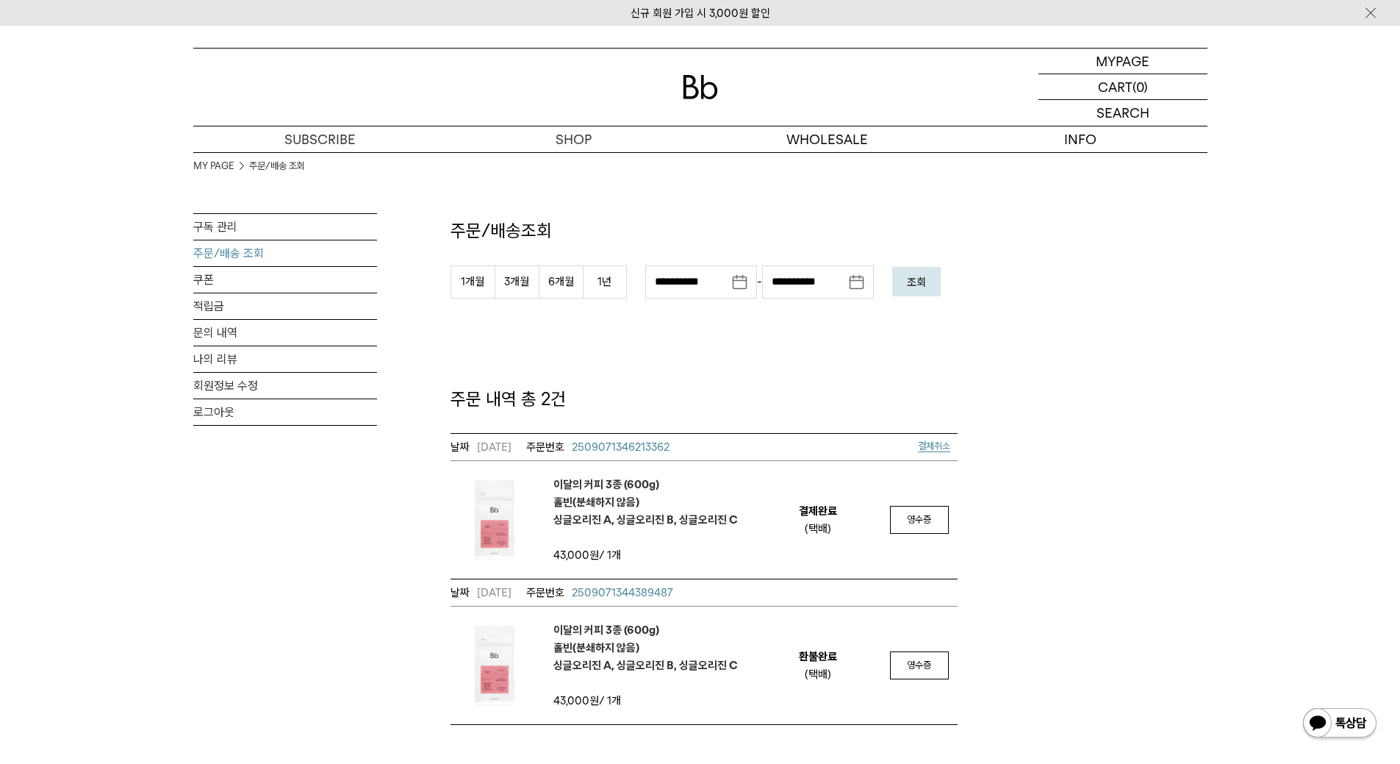
click at [584, 479] on em "이달의 커피 3종 (600g) 홀빈(분쇄하지 않음) 싱글오리진 A, 싱글오리진 B, 싱글오리진 C" at bounding box center [645, 502] width 184 height 53
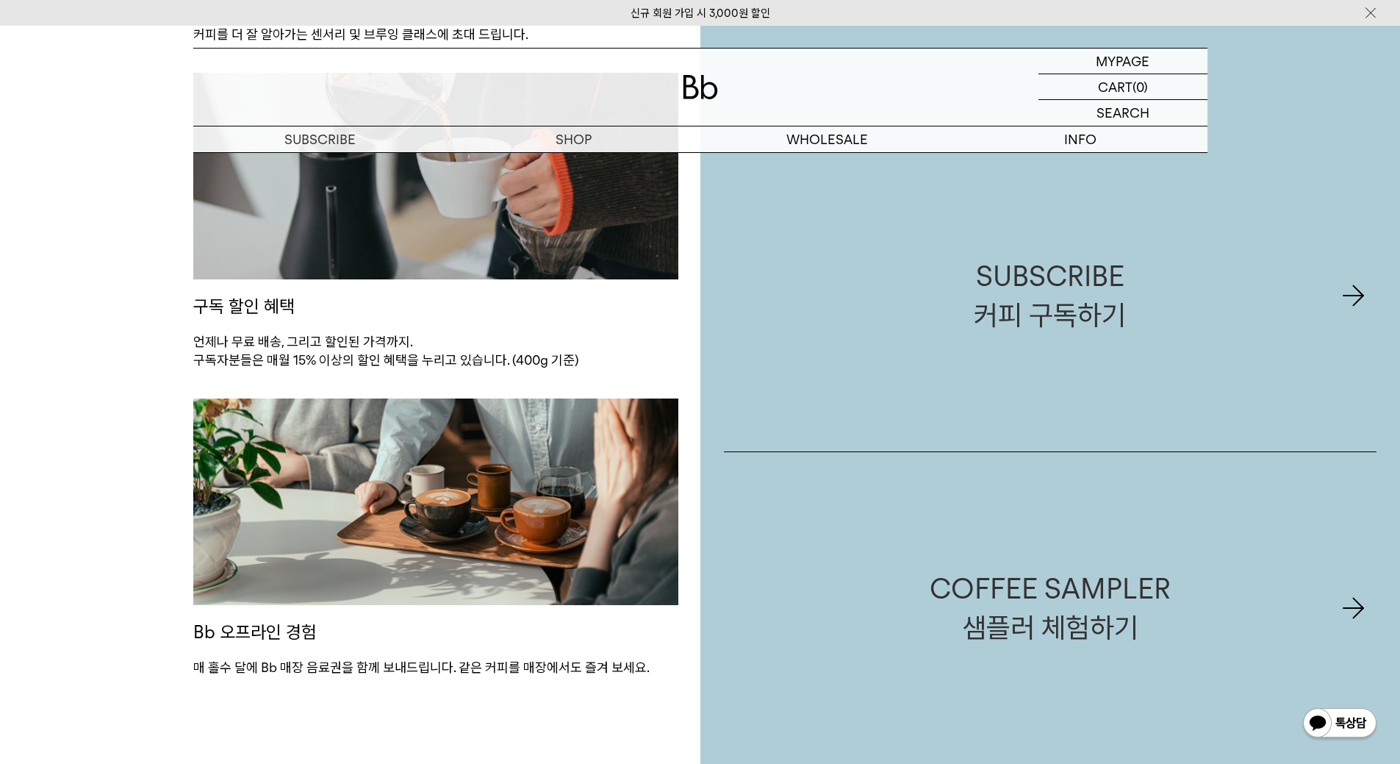
scroll to position [1793, 0]
